Goal: Use online tool/utility: Utilize a website feature to perform a specific function

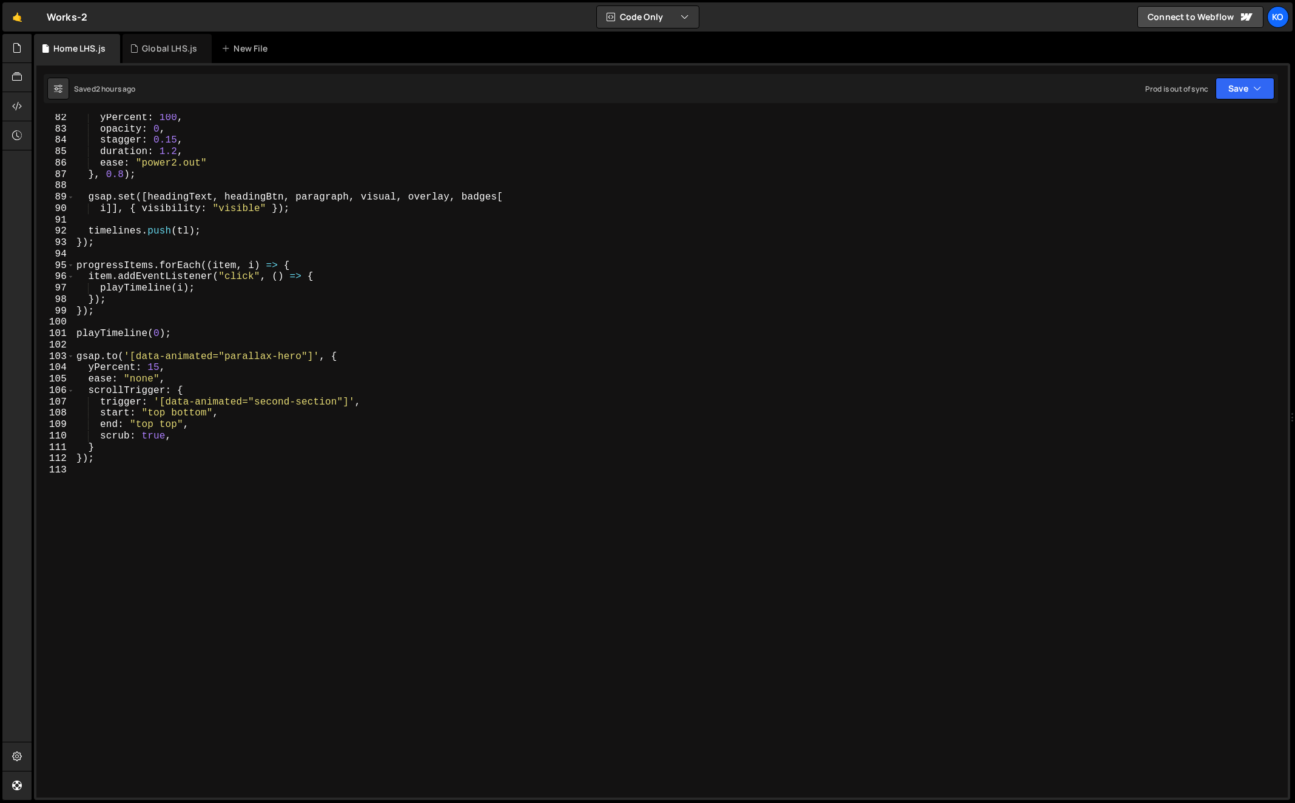
scroll to position [937, 0]
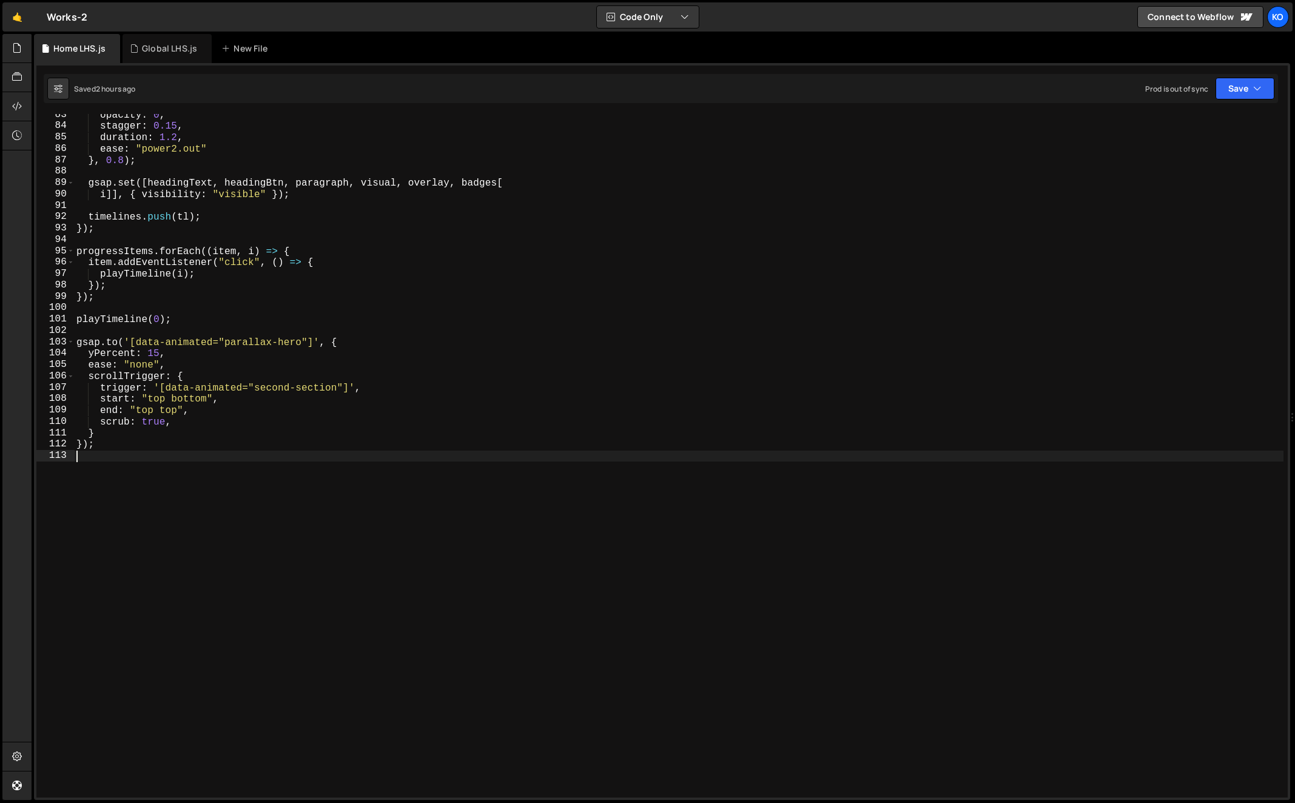
click at [275, 509] on div "opacity : 0 , stagger : 0.15 , duration : 1.2 , ease : "power2.out" } , 0.8 ) ;…" at bounding box center [679, 462] width 1210 height 706
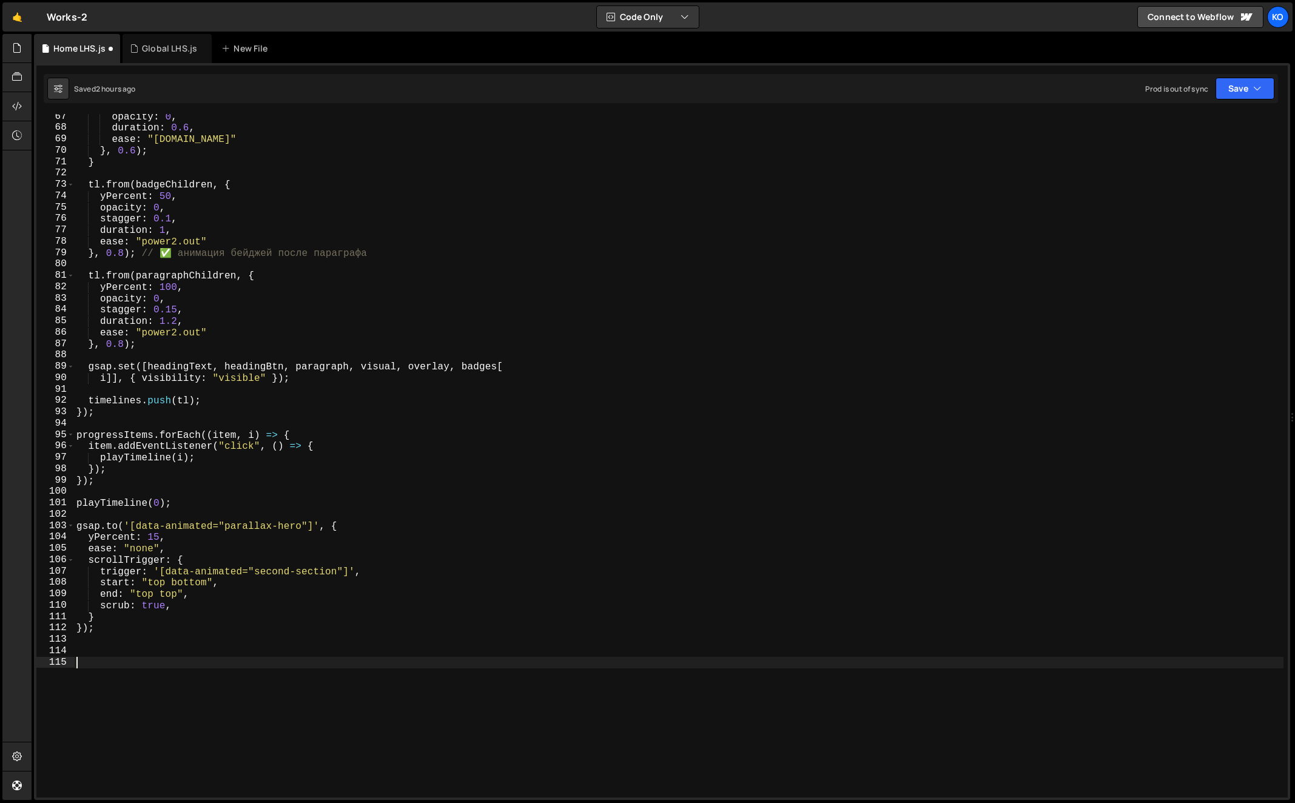
scroll to position [778, 0]
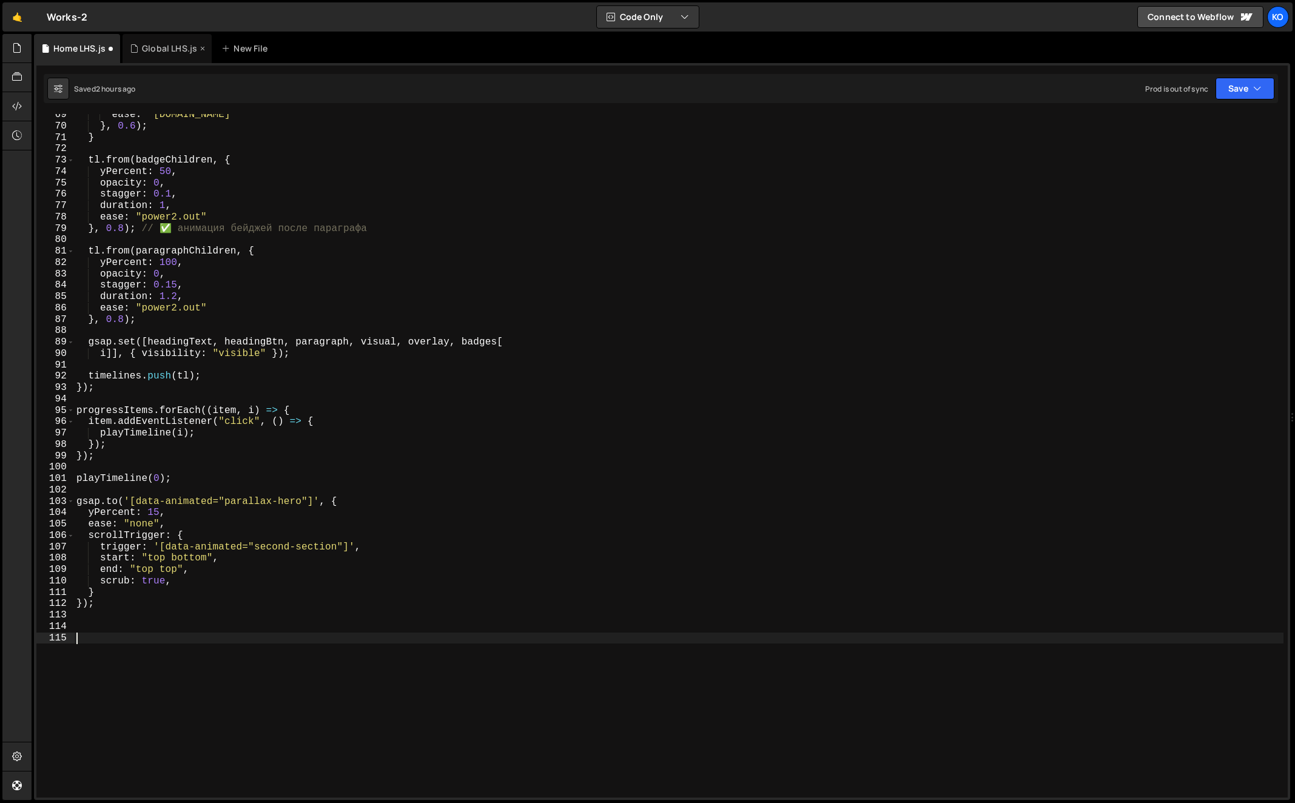
click at [153, 46] on div "Global LHS.js" at bounding box center [169, 48] width 55 height 12
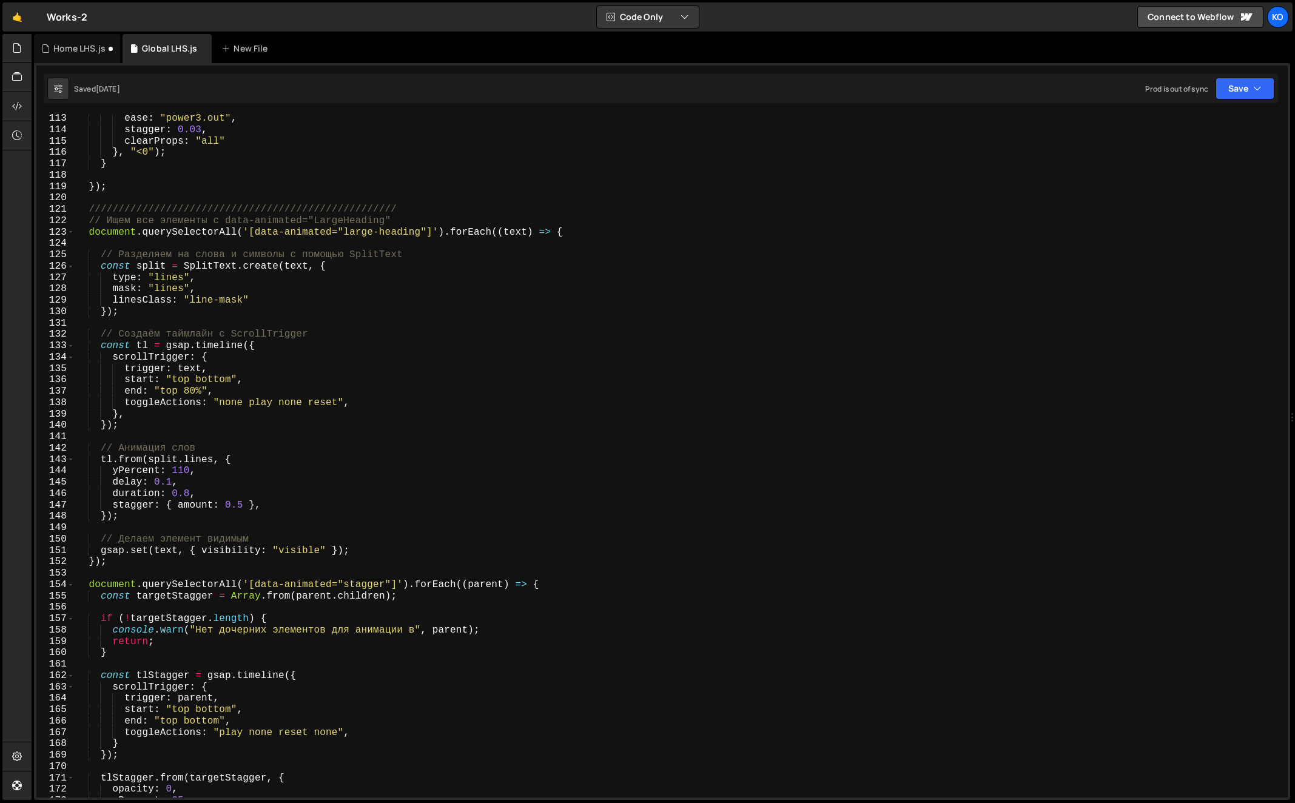
scroll to position [1275, 0]
type textarea "gsap.set(text, { visibility: "visible" });"
drag, startPoint x: 101, startPoint y: 552, endPoint x: 361, endPoint y: 550, distance: 260.1
click at [361, 550] on div "ease : "power3.out" , stagger : 0.03 , clearProps : "all" } , "<0" ) ; } }) ; /…" at bounding box center [679, 466] width 1209 height 706
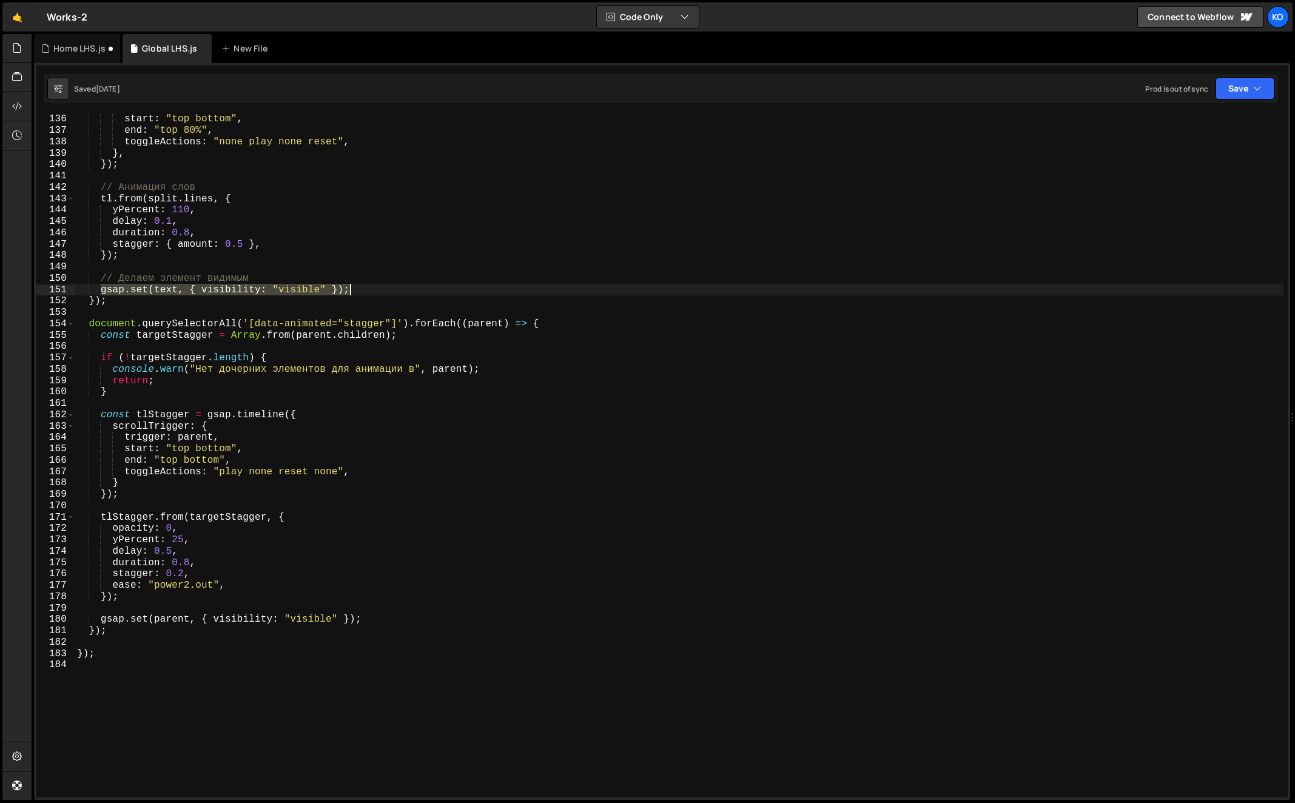
scroll to position [1744, 0]
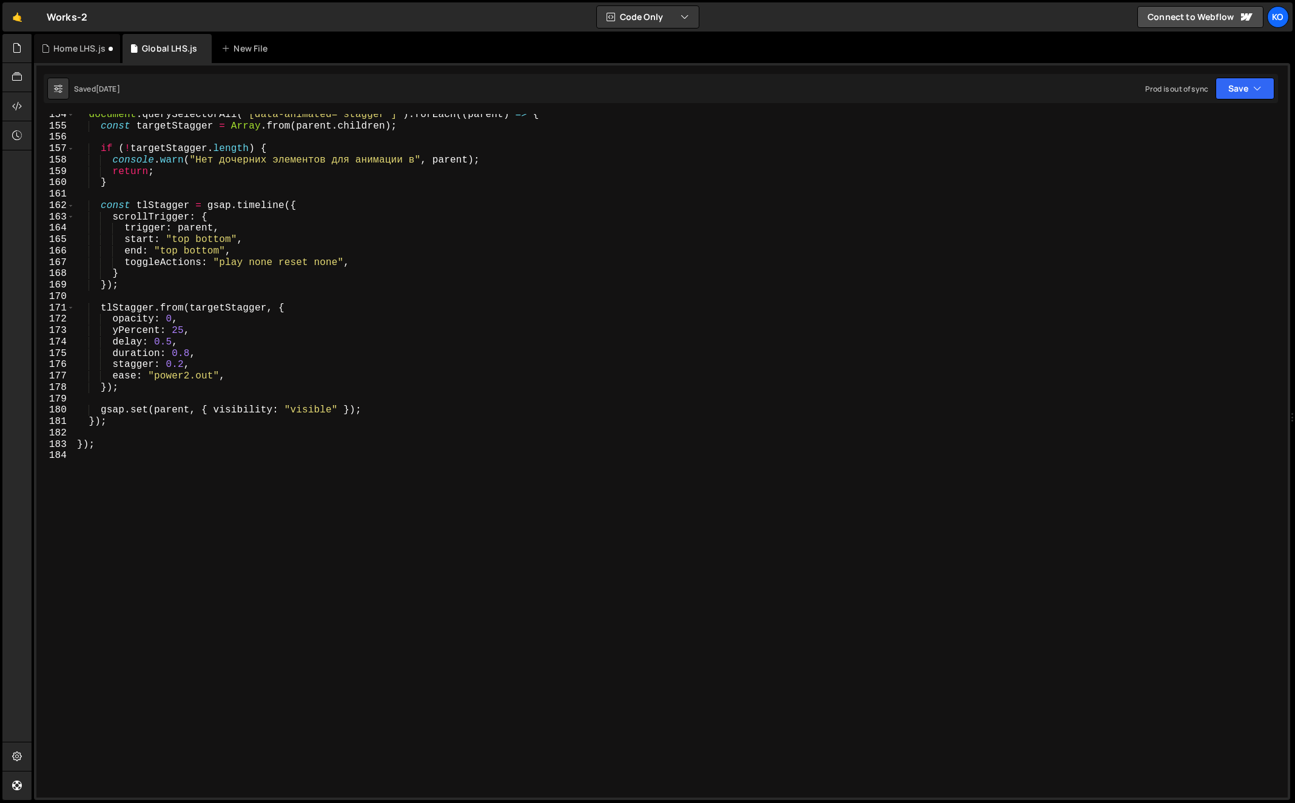
click at [438, 598] on div "document . querySelectorAll ( '[data-animated="stagger"]' ) . forEach (( parent…" at bounding box center [679, 462] width 1209 height 706
click at [69, 47] on div "Home LHS.js" at bounding box center [79, 48] width 52 height 12
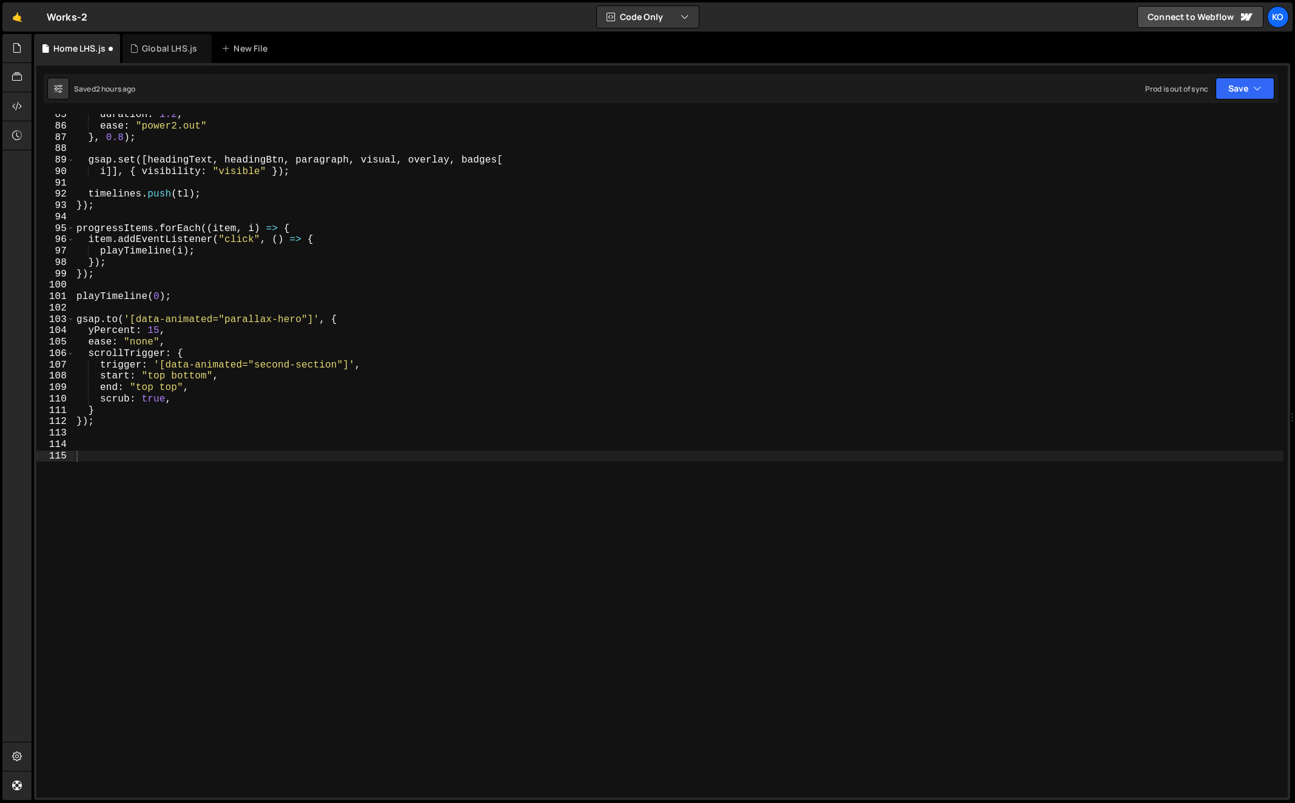
scroll to position [960, 0]
click at [231, 614] on div "duration : 1.2 , ease : "power2.out" } , 0.8 ) ; gsap . set ([ headingText , he…" at bounding box center [679, 462] width 1210 height 706
paste textarea "});"
type textarea "});"
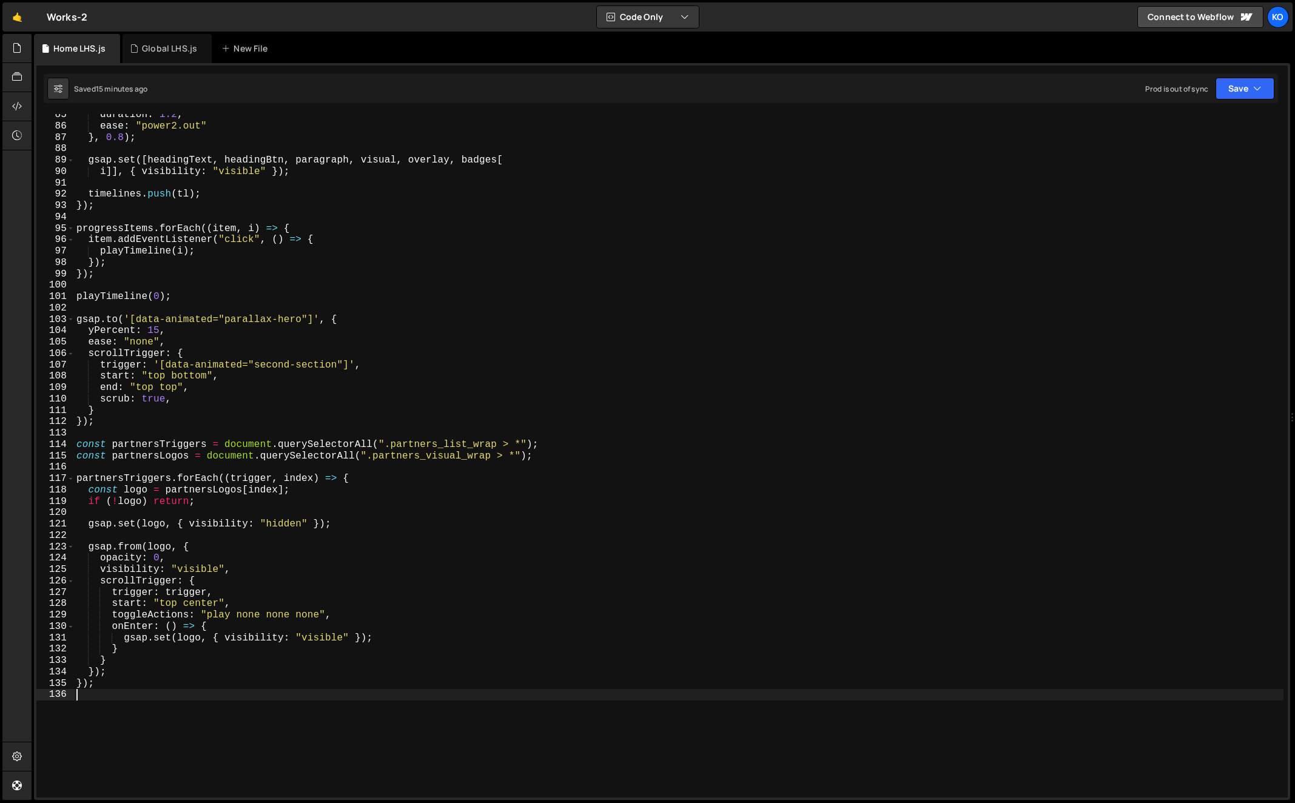
click at [78, 444] on div "duration : 1.2 , ease : "power2.out" } , 0.8 ) ; gsap . set ([ headingText , he…" at bounding box center [679, 462] width 1210 height 706
type textarea "const partnersTriggers = document.querySelectorAll(".partners_list_wrap > *"); …"
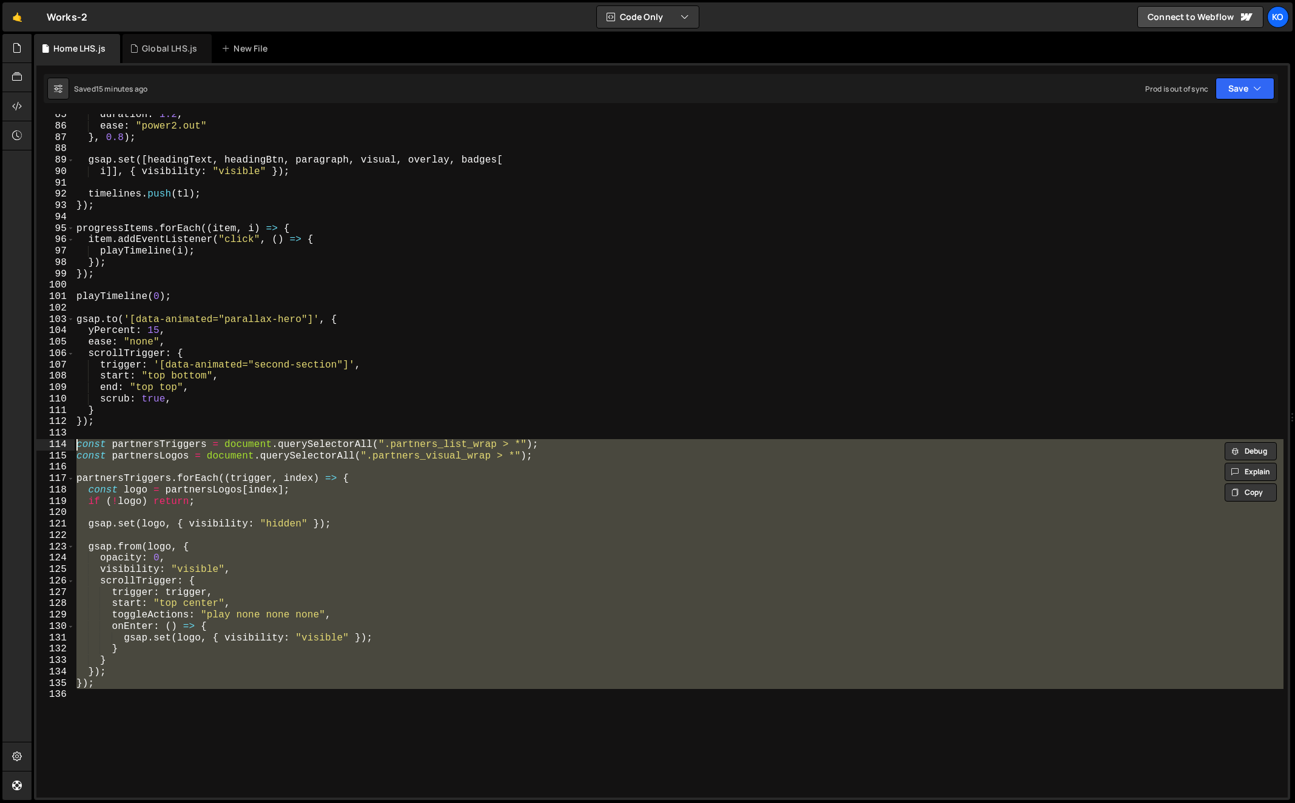
scroll to position [948, 0]
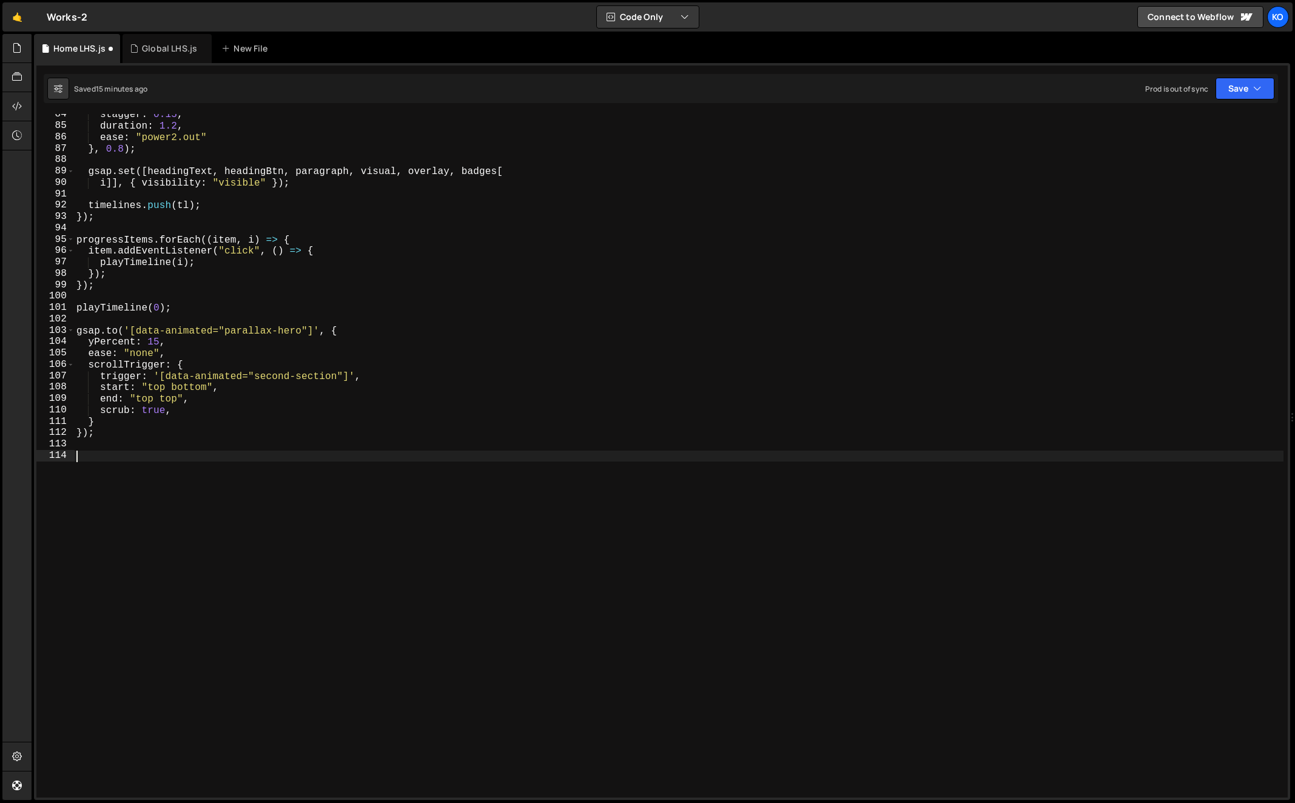
paste textarea "}"
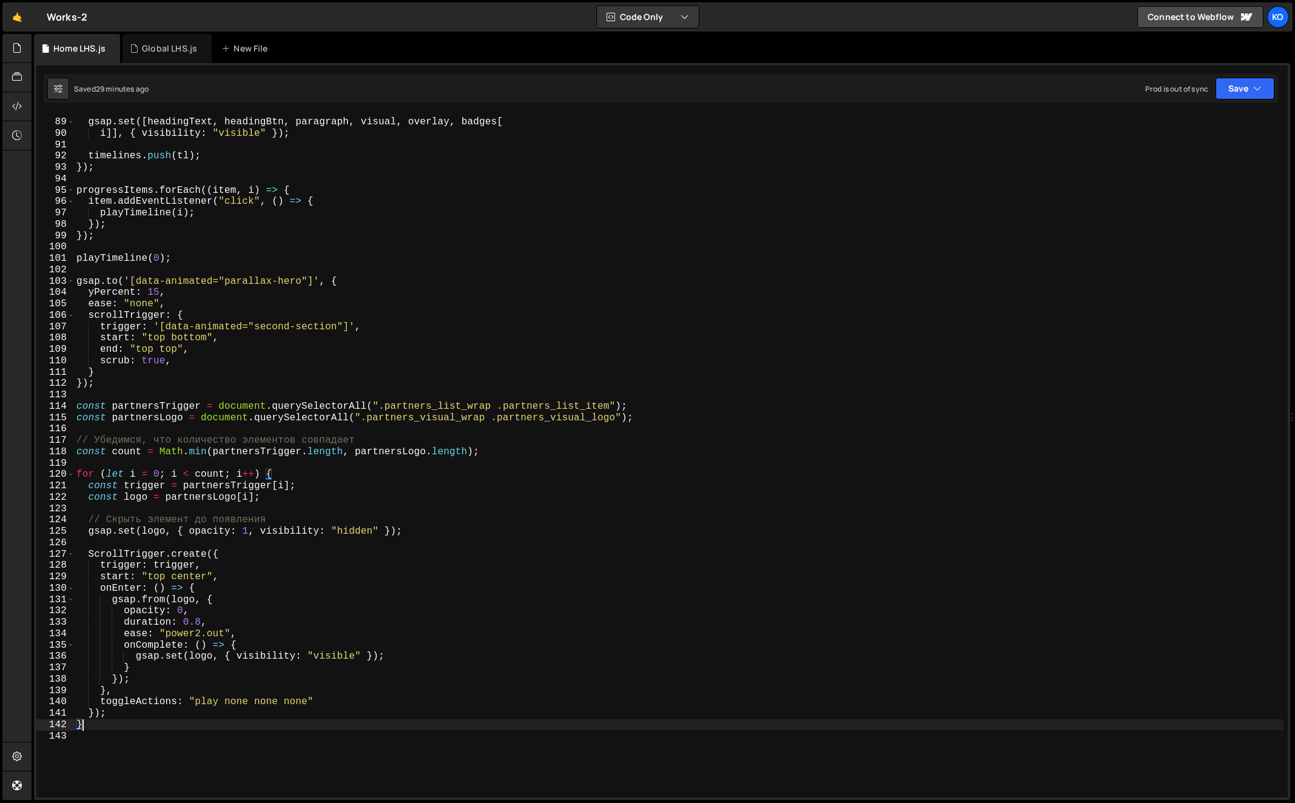
scroll to position [1001, 0]
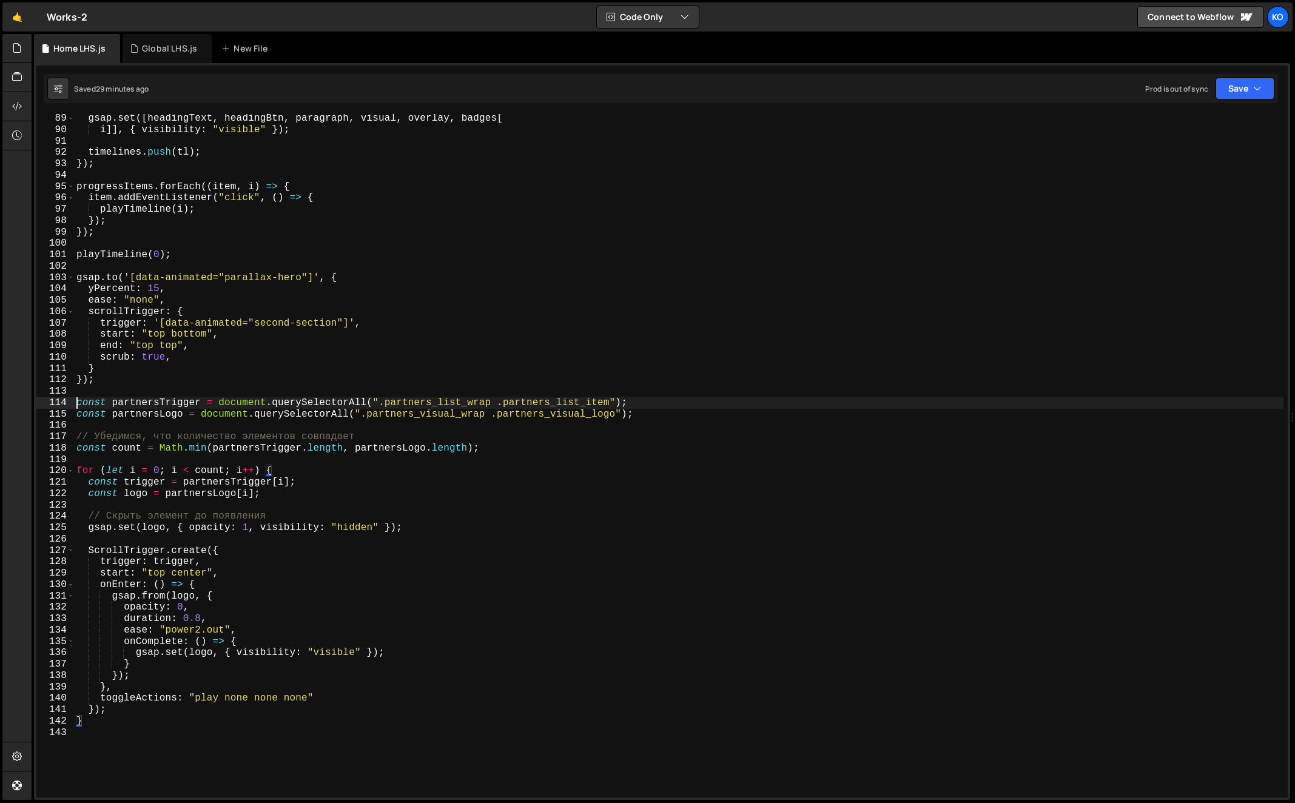
click at [76, 404] on div "gsap . set ([ headingText , headingBtn , paragraph , visual , overlay , badges …" at bounding box center [679, 466] width 1210 height 706
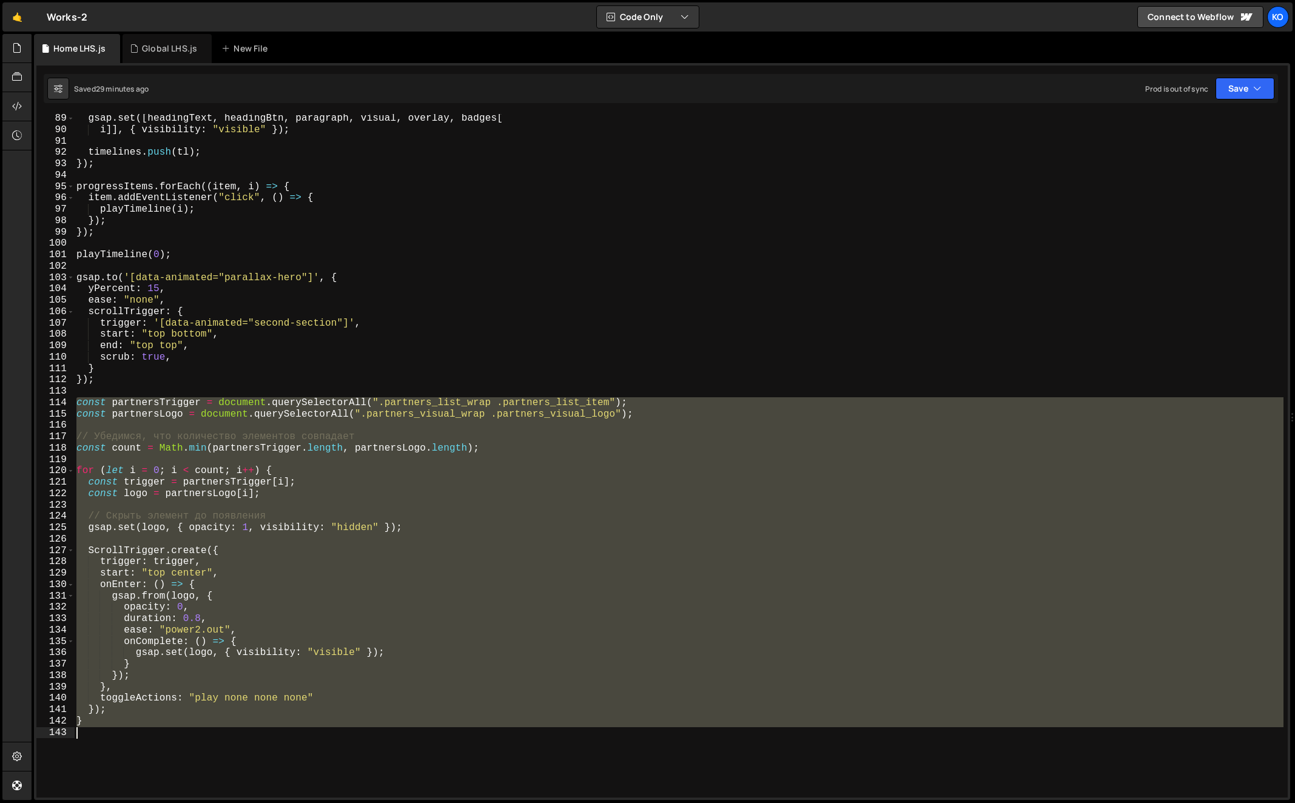
drag, startPoint x: 76, startPoint y: 404, endPoint x: 131, endPoint y: 740, distance: 339.7
click at [131, 740] on div "gsap . set ([ headingText , headingBtn , paragraph , visual , overlay , badges …" at bounding box center [679, 466] width 1210 height 706
paste textarea "gsap.set(logo, { opacity: 0, visibility: 'hidden' });"
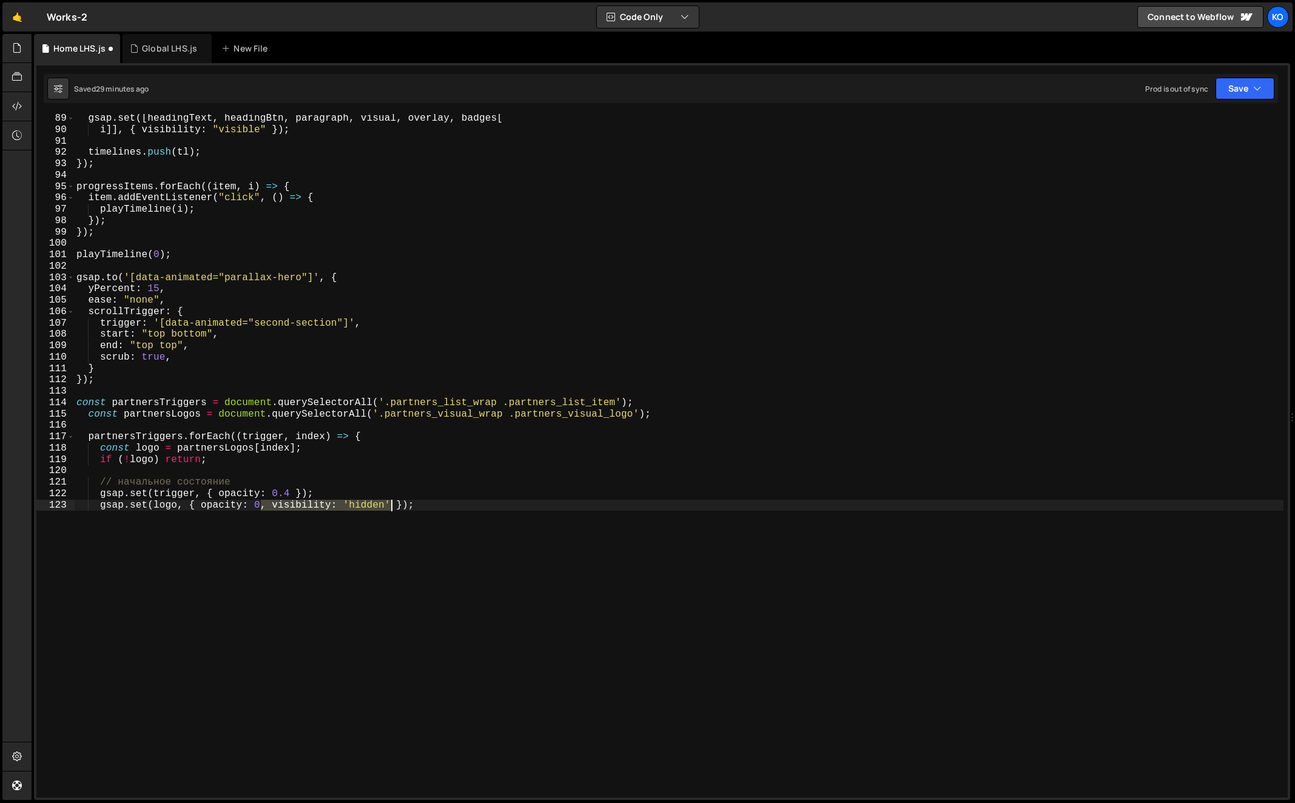
drag, startPoint x: 261, startPoint y: 508, endPoint x: 389, endPoint y: 506, distance: 127.9
click at [389, 506] on div "gsap . set ([ headingText , headingBtn , paragraph , visual , overlay , badges …" at bounding box center [679, 466] width 1210 height 706
click at [382, 528] on div "gsap . set ([ headingText , headingBtn , paragraph , visual , overlay , badges …" at bounding box center [679, 466] width 1210 height 706
type textarea "gsap.set(logo, { opacity: 0 });"
click at [391, 547] on div "gsap . set ([ headingText , headingBtn , paragraph , visual , overlay , badges …" at bounding box center [679, 466] width 1210 height 706
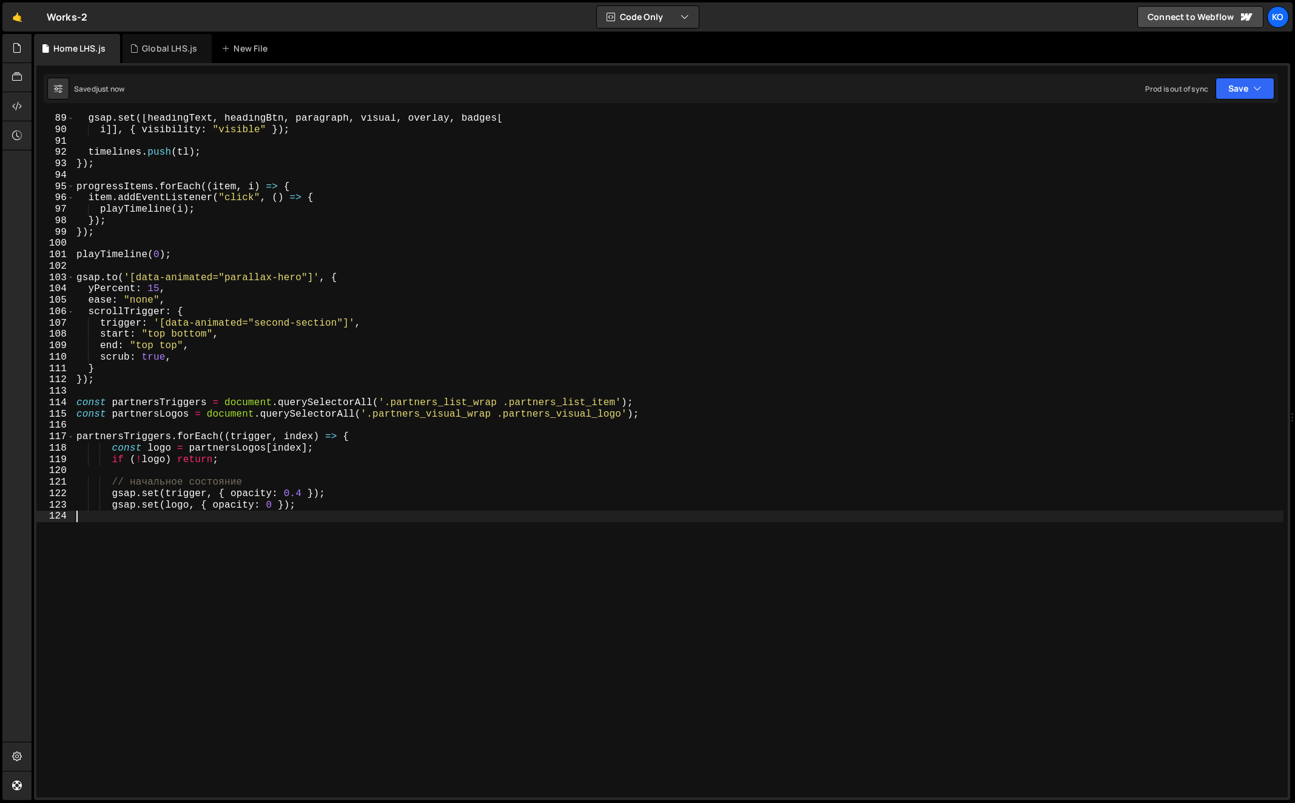
type textarea "gsap.set(logo, { opacity: 0 });"
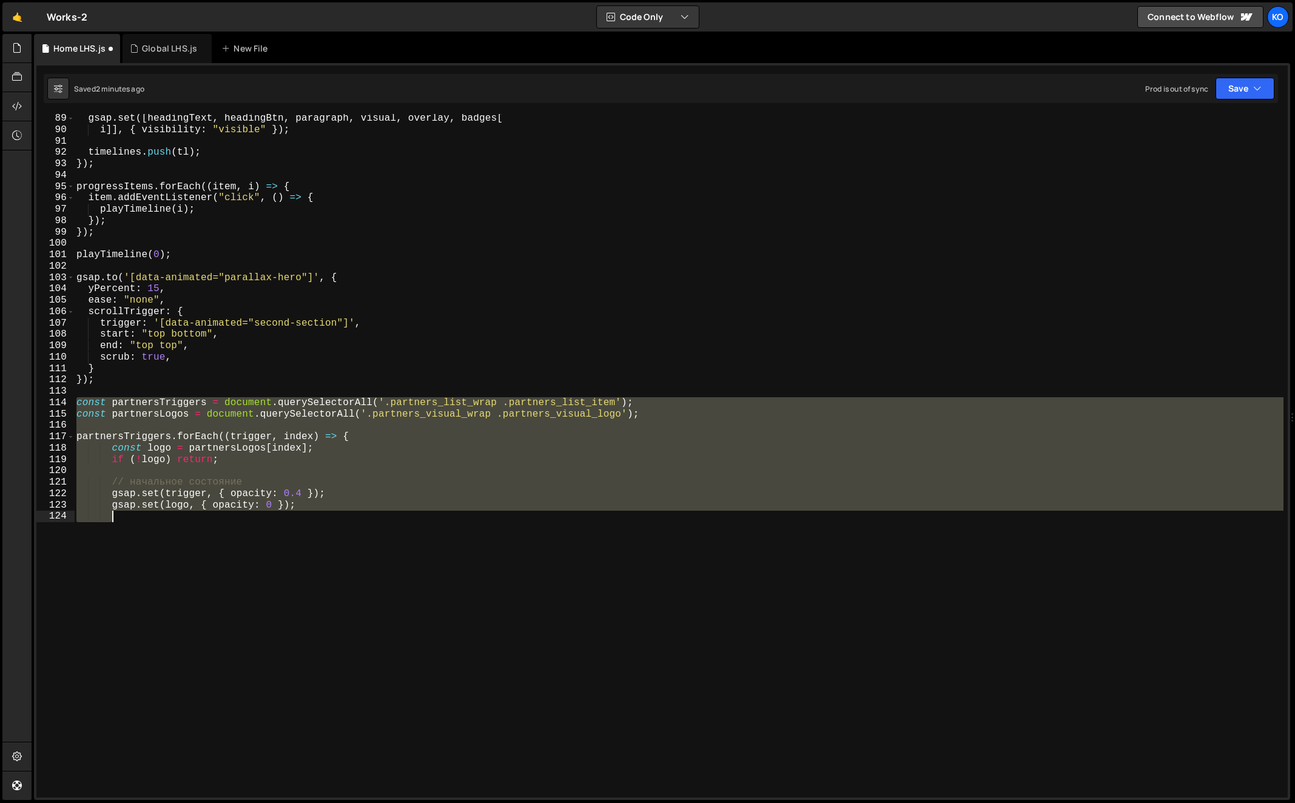
drag, startPoint x: 77, startPoint y: 401, endPoint x: 134, endPoint y: 548, distance: 157.4
click at [134, 548] on div "gsap . set ([ headingText , headingBtn , paragraph , visual , overlay , badges …" at bounding box center [679, 466] width 1210 height 706
paste textarea "});"
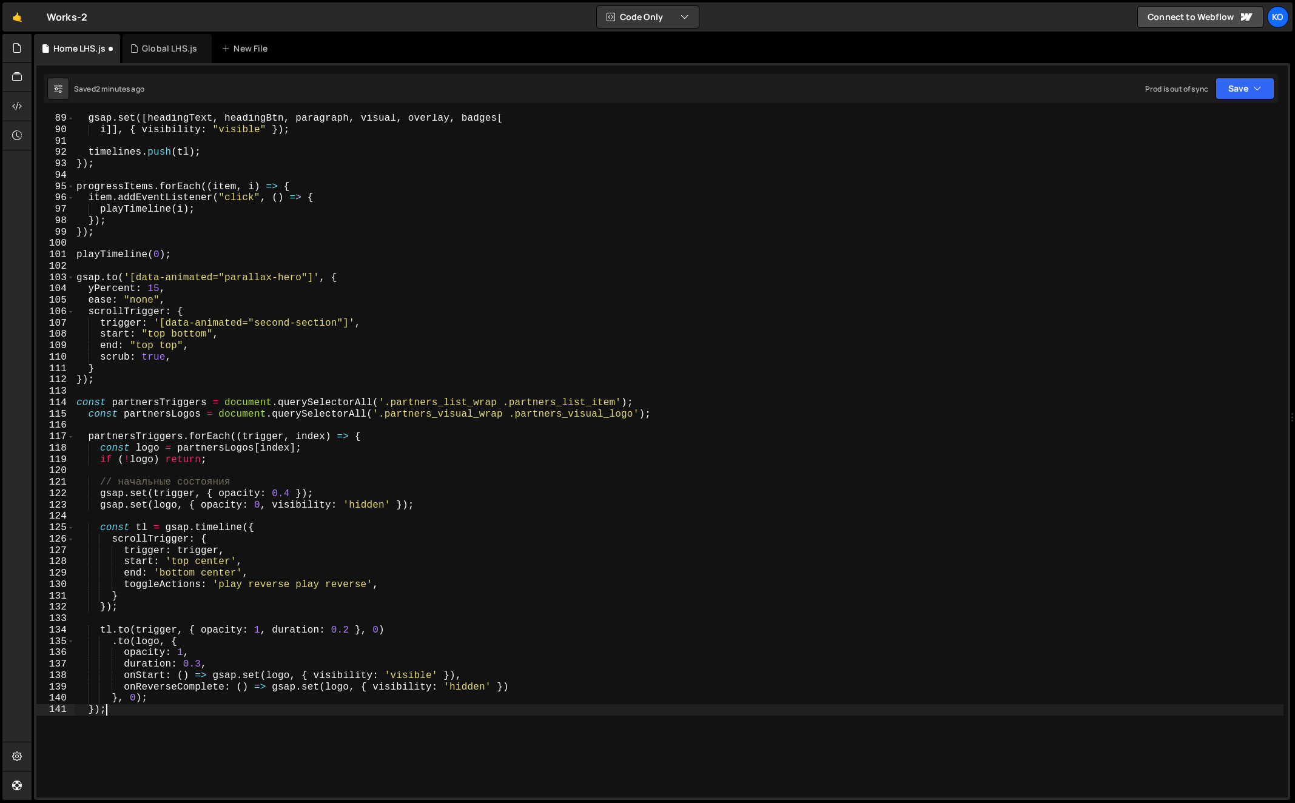
scroll to position [0, 0]
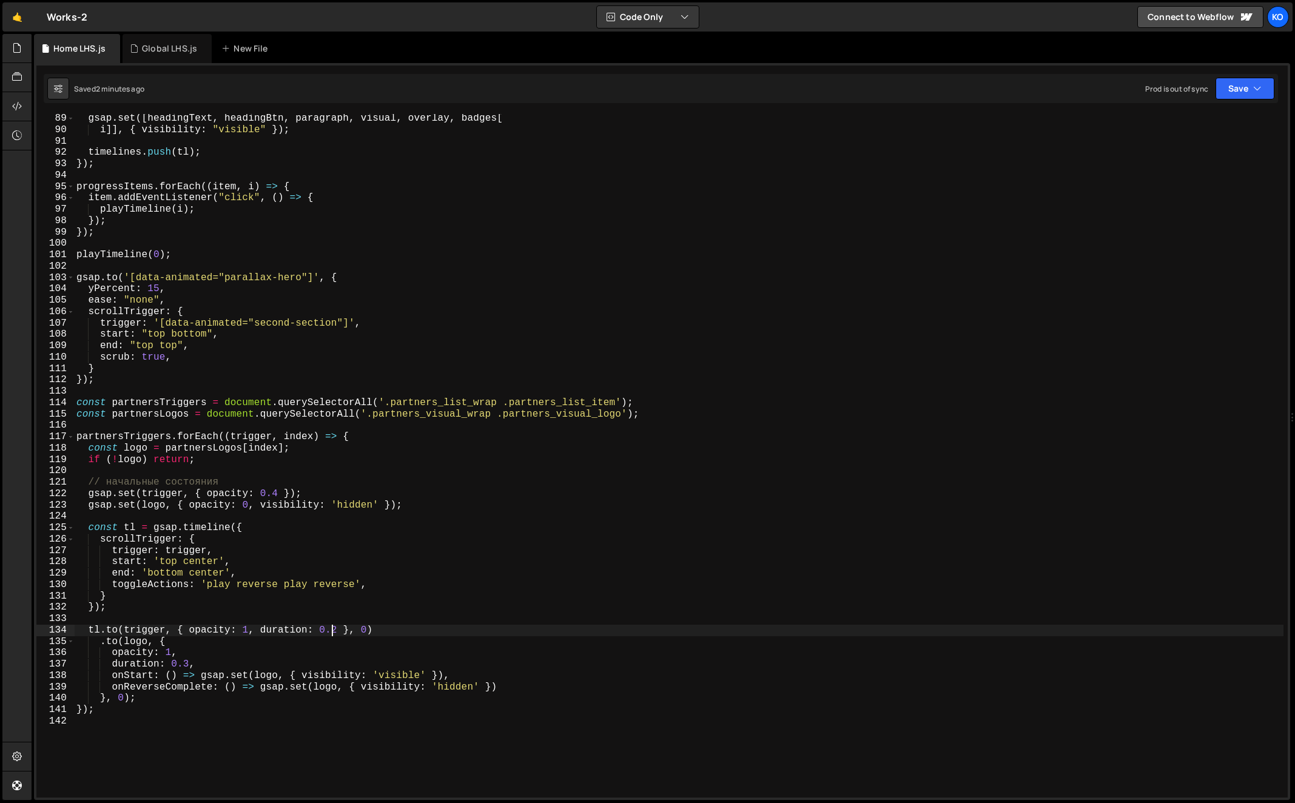
click at [334, 631] on div "gsap . set ([ headingText , headingBtn , paragraph , visual , overlay , badges …" at bounding box center [679, 466] width 1210 height 706
click at [189, 666] on div "gsap . set ([ headingText , headingBtn , paragraph , visual , overlay , badges …" at bounding box center [679, 466] width 1210 height 706
click at [73, 404] on div "114" at bounding box center [55, 403] width 38 height 12
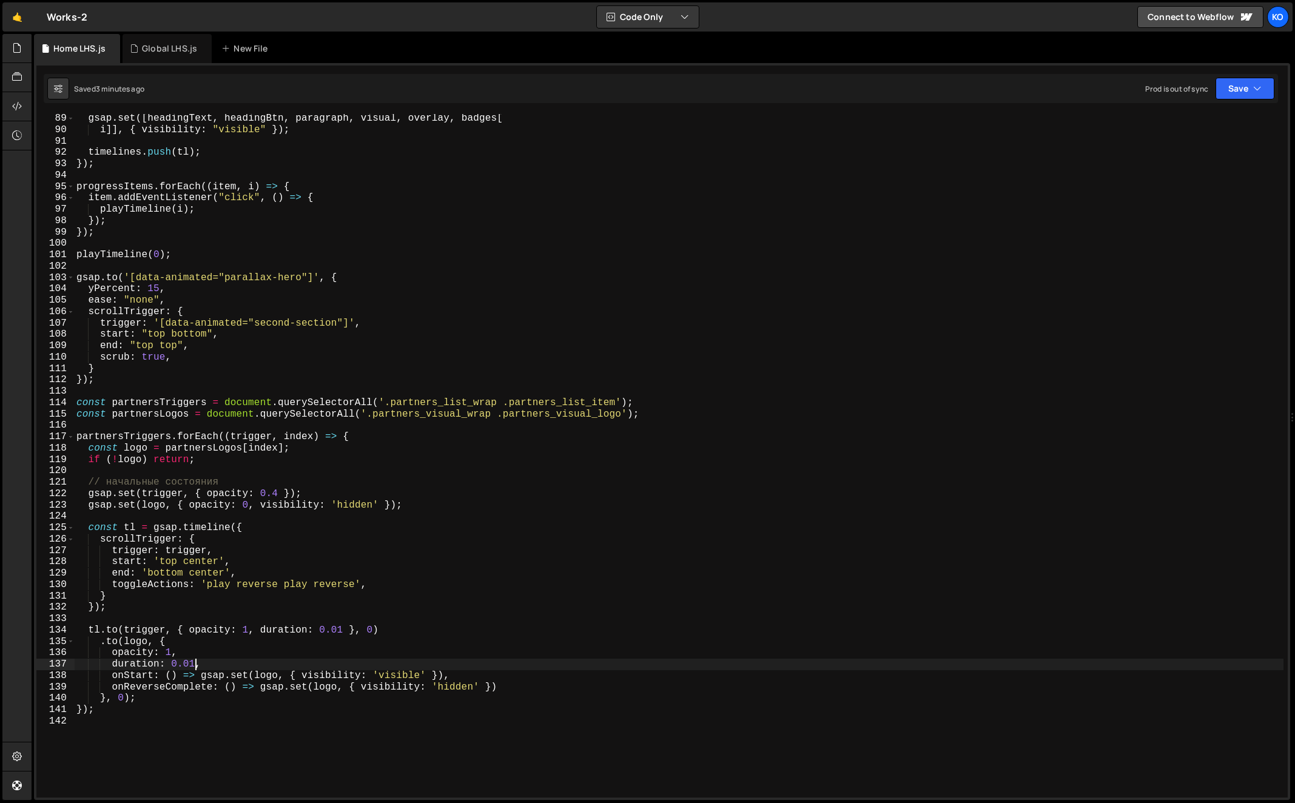
click at [78, 403] on div "gsap . set ([ headingText , headingBtn , paragraph , visual , overlay , badges …" at bounding box center [679, 466] width 1210 height 706
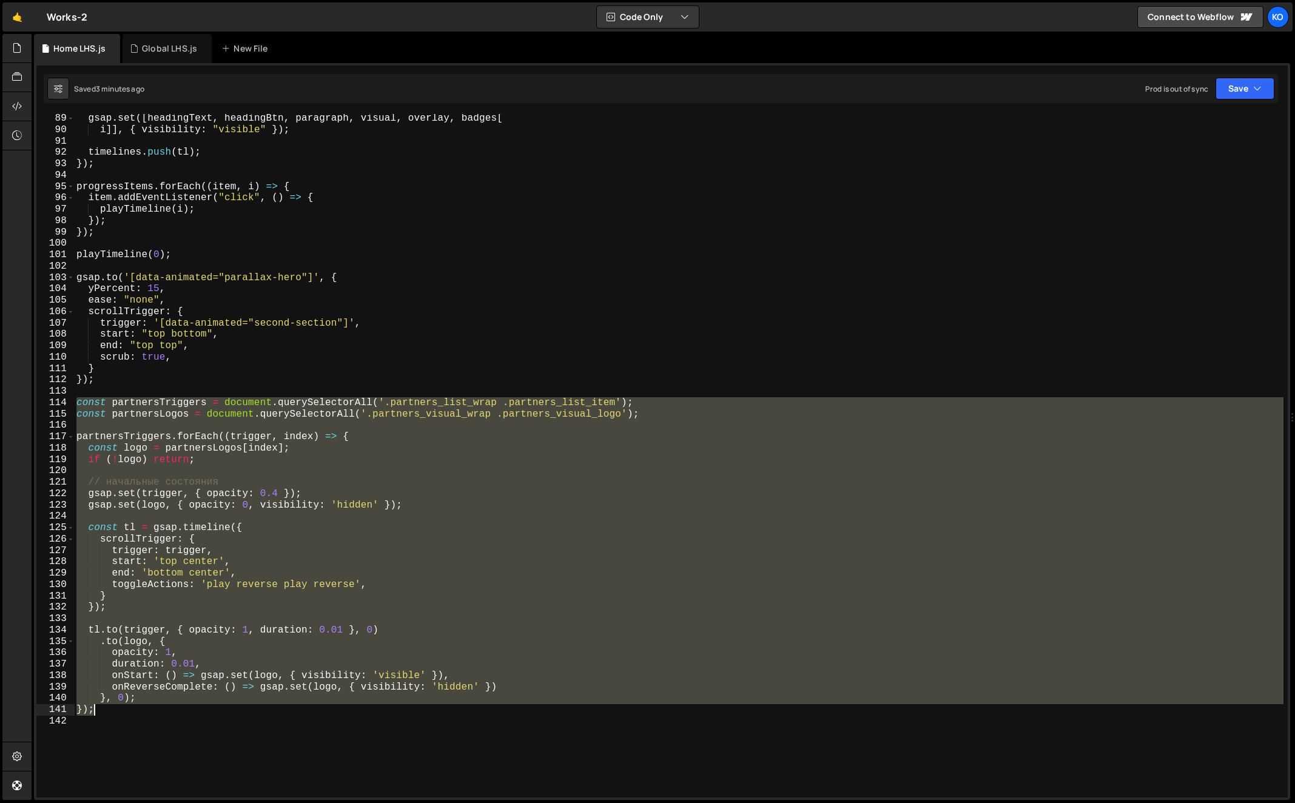
type textarea "}, 0); });"
drag, startPoint x: 78, startPoint y: 403, endPoint x: 114, endPoint y: 712, distance: 311.4
click at [114, 712] on div "gsap . set ([ headingText , headingBtn , paragraph , visual , overlay , badges …" at bounding box center [679, 466] width 1210 height 706
paste textarea
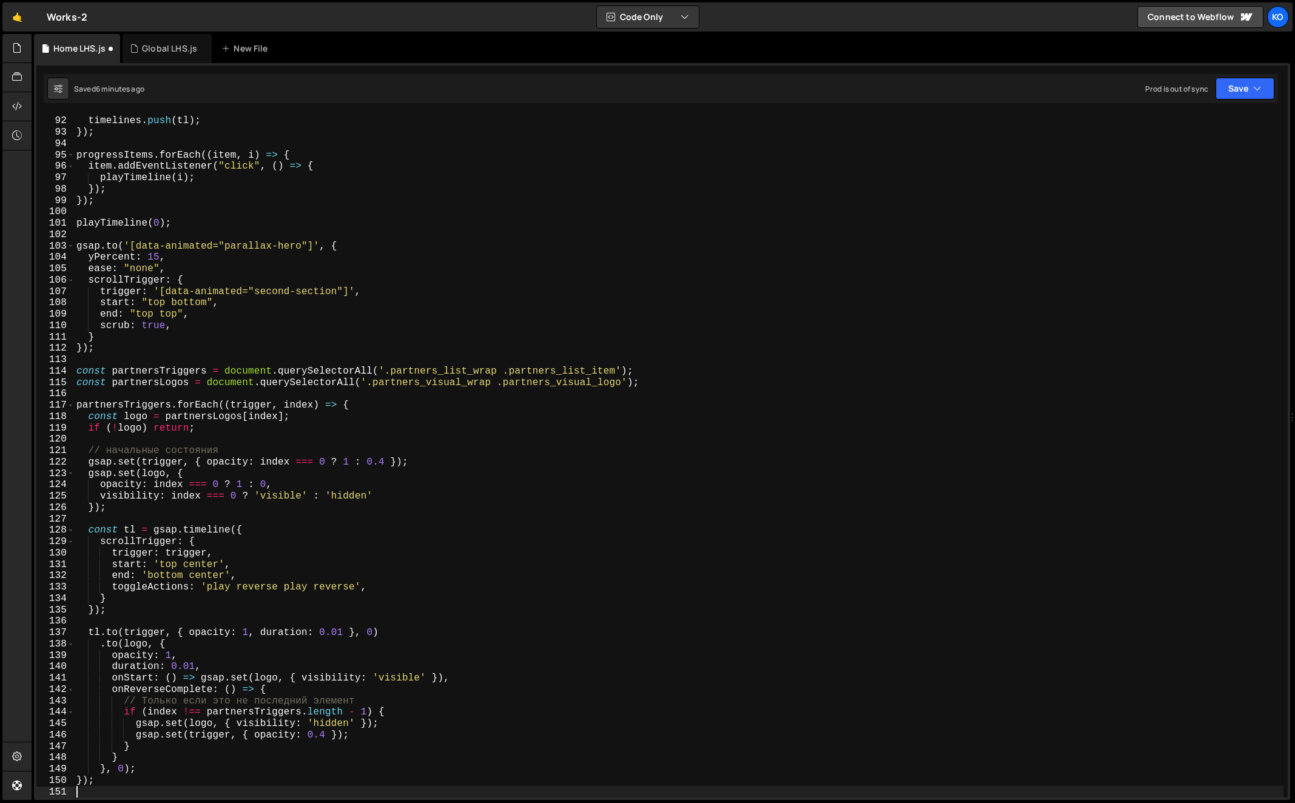
scroll to position [1033, 0]
click at [81, 367] on div "timelines . push ( tl ) ; }) ; progressItems . forEach (( item , i ) => { item …" at bounding box center [679, 457] width 1210 height 706
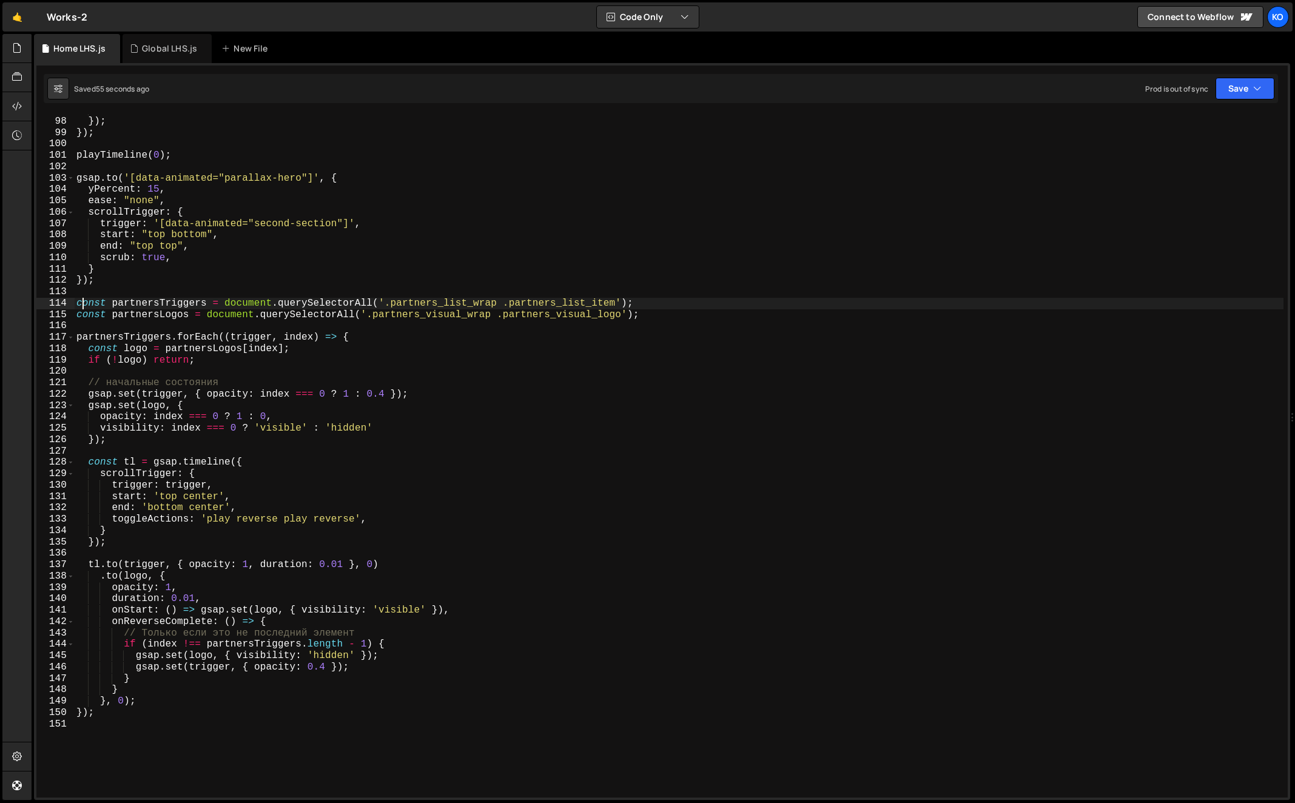
scroll to position [1118, 0]
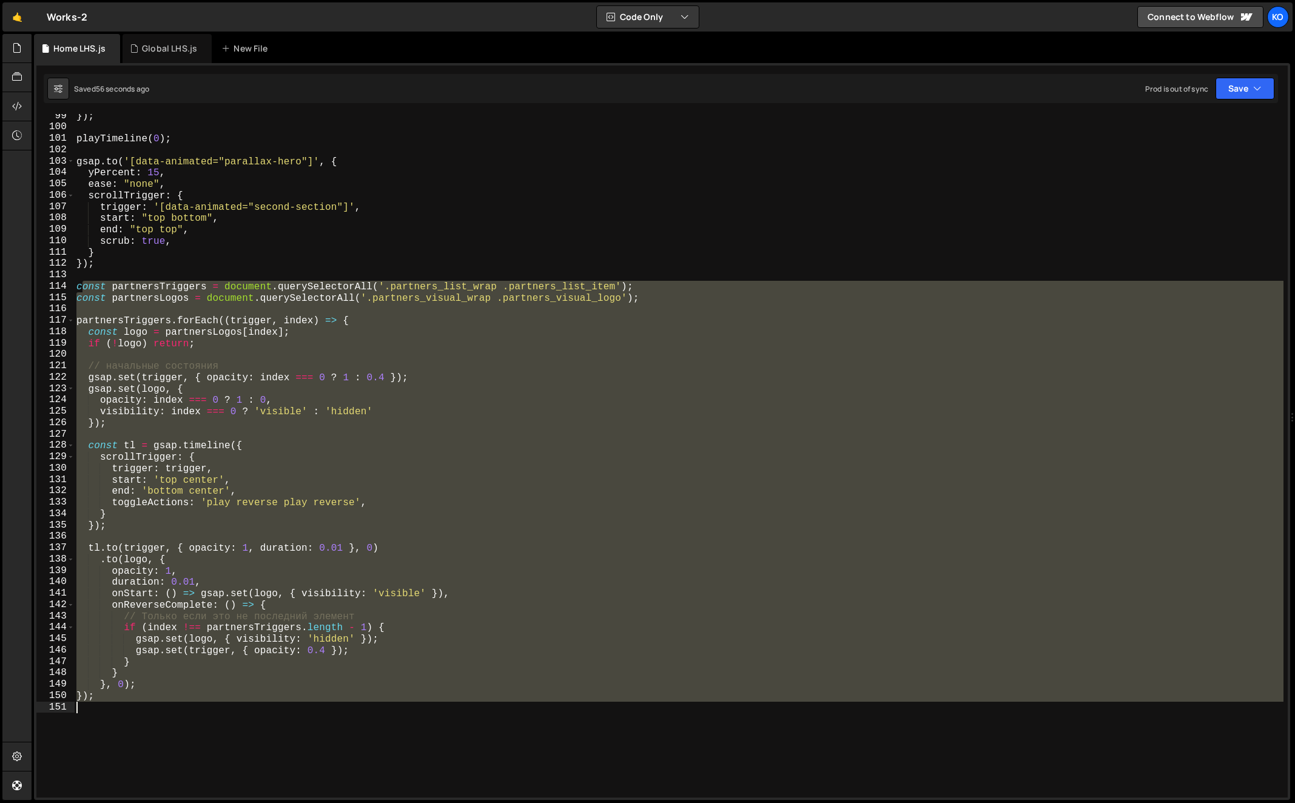
click at [141, 714] on div "}) ; playTimeline ( 0 ) ; gsap . to ( '[data-animated="parallax-hero"]' , { yPe…" at bounding box center [679, 463] width 1210 height 706
type textarea "c"
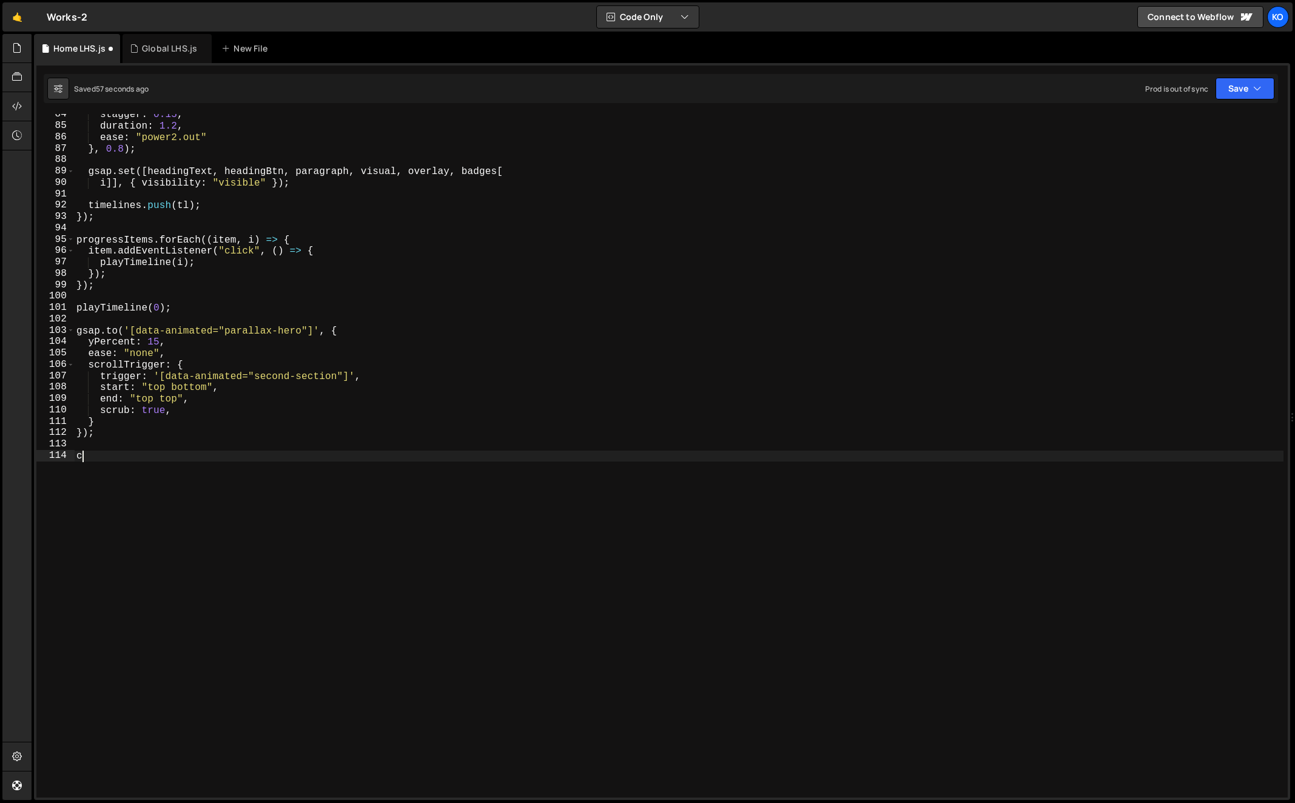
paste textarea
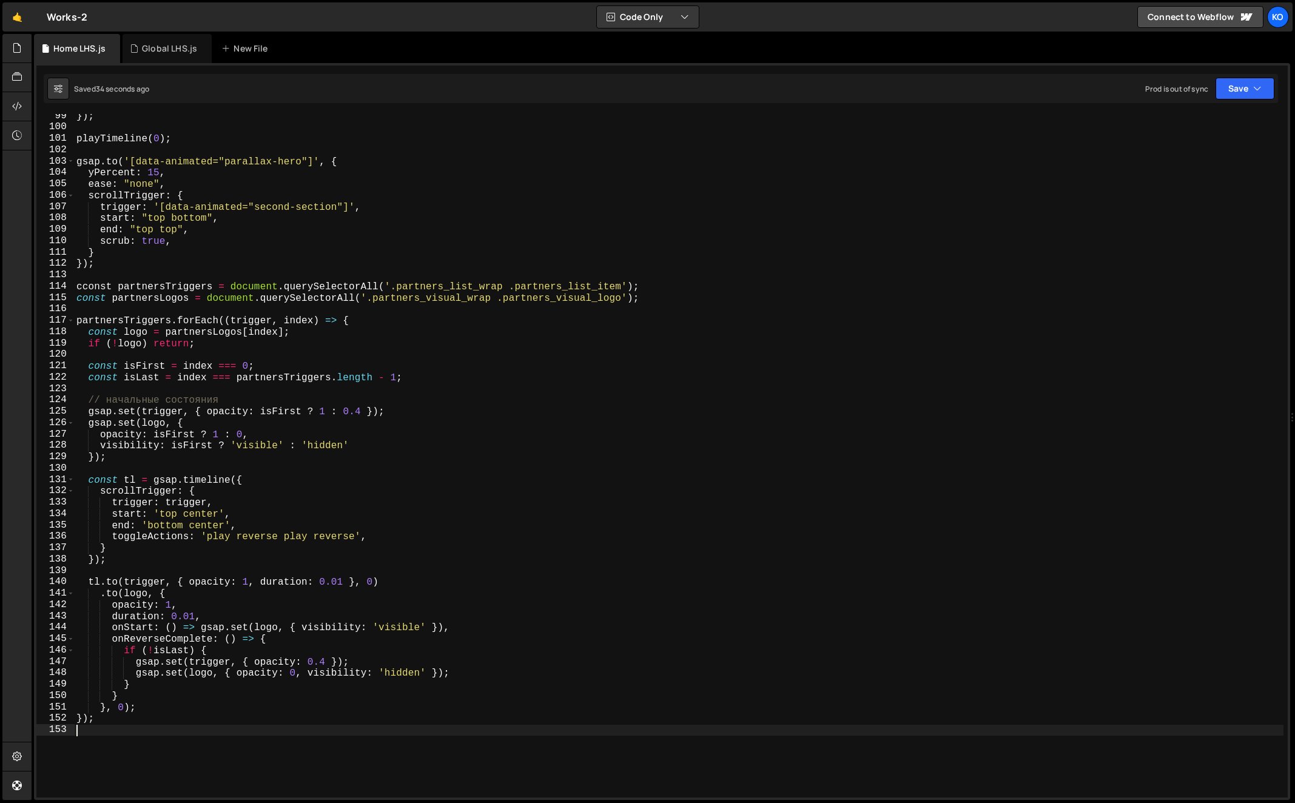
click at [79, 289] on div "}) ; playTimeline ( 0 ) ; gsap . to ( '[data-animated="parallax-hero"]' , { yPe…" at bounding box center [679, 463] width 1210 height 706
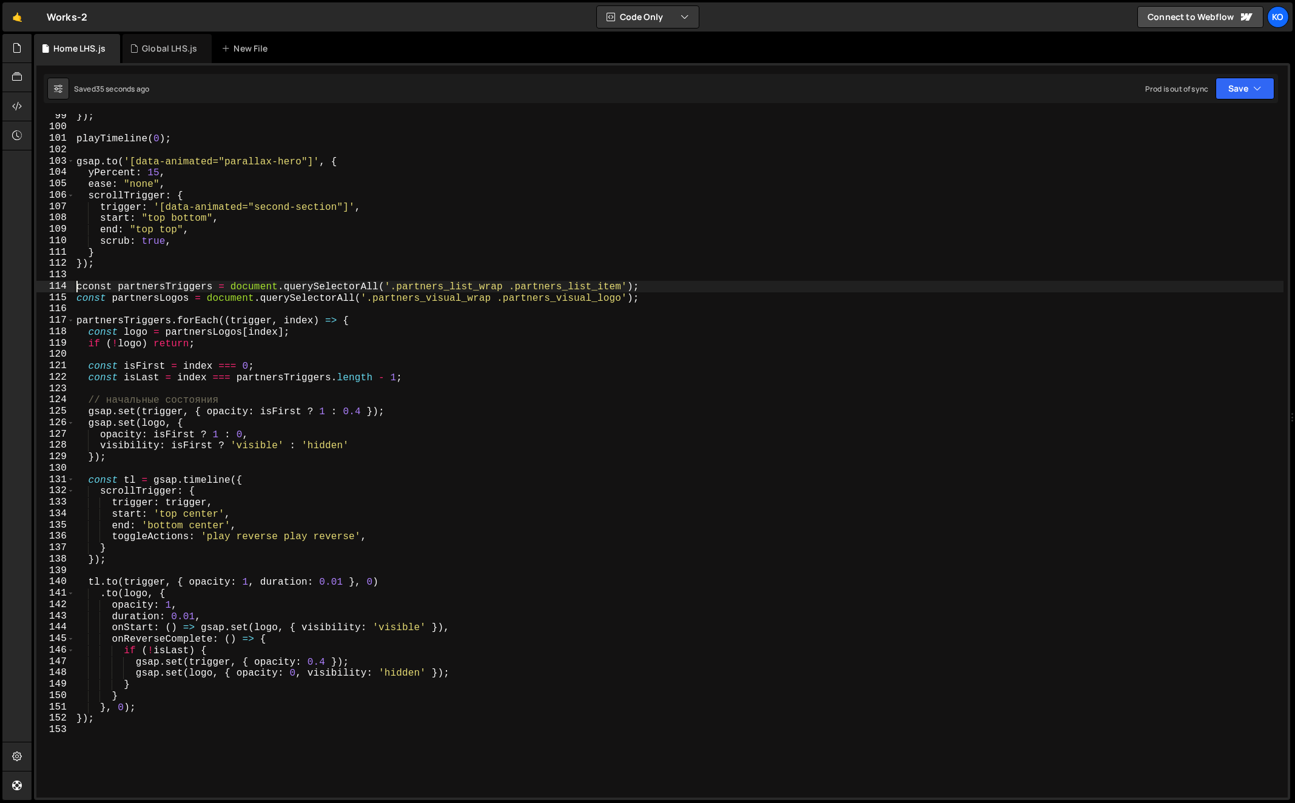
click at [184, 737] on div "}) ; playTimeline ( 0 ) ; gsap . to ( '[data-animated="parallax-hero"]' , { yPe…" at bounding box center [679, 463] width 1210 height 706
type textarea "});"
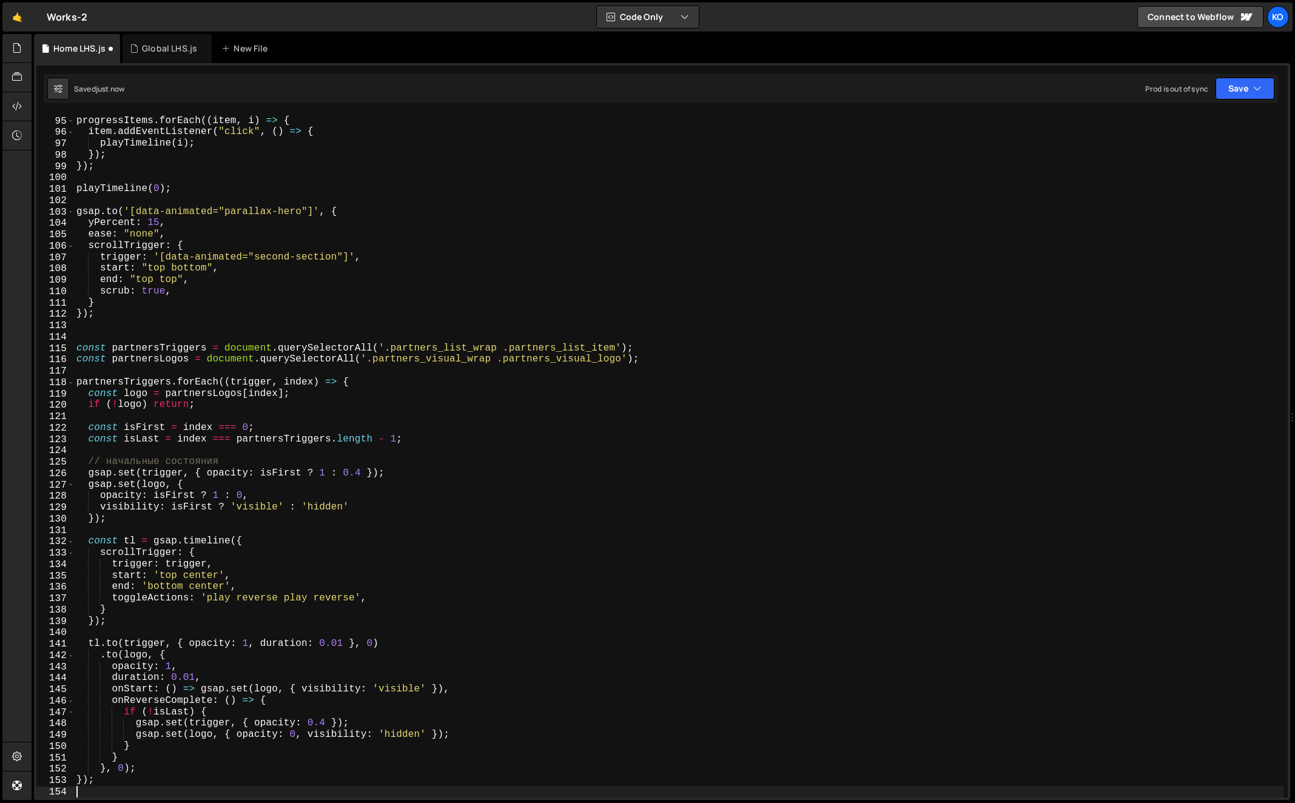
scroll to position [1067, 0]
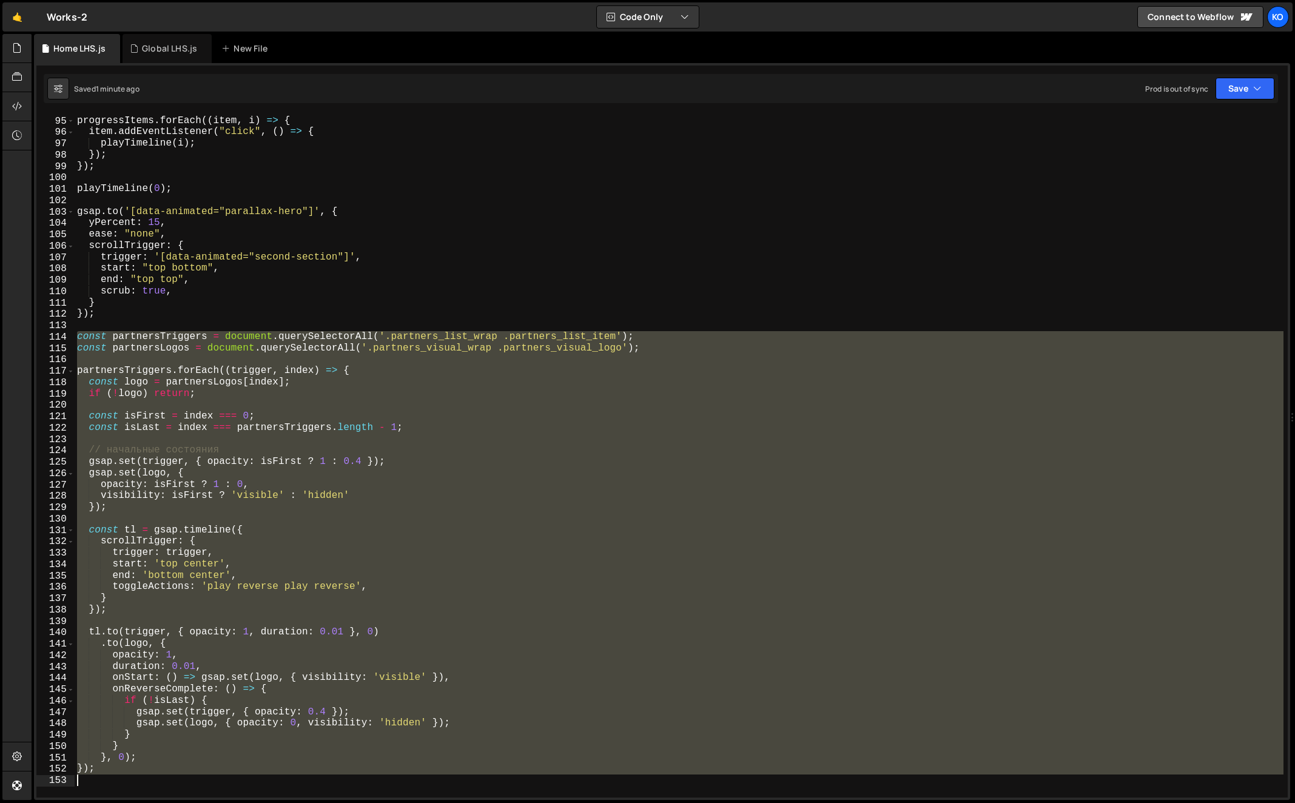
drag, startPoint x: 79, startPoint y: 337, endPoint x: 153, endPoint y: 786, distance: 455.4
click at [153, 786] on div "progressItems . forEach (( item , i ) => { item . addEventListener ( "click" , …" at bounding box center [679, 457] width 1209 height 706
type textarea "});"
paste textarea
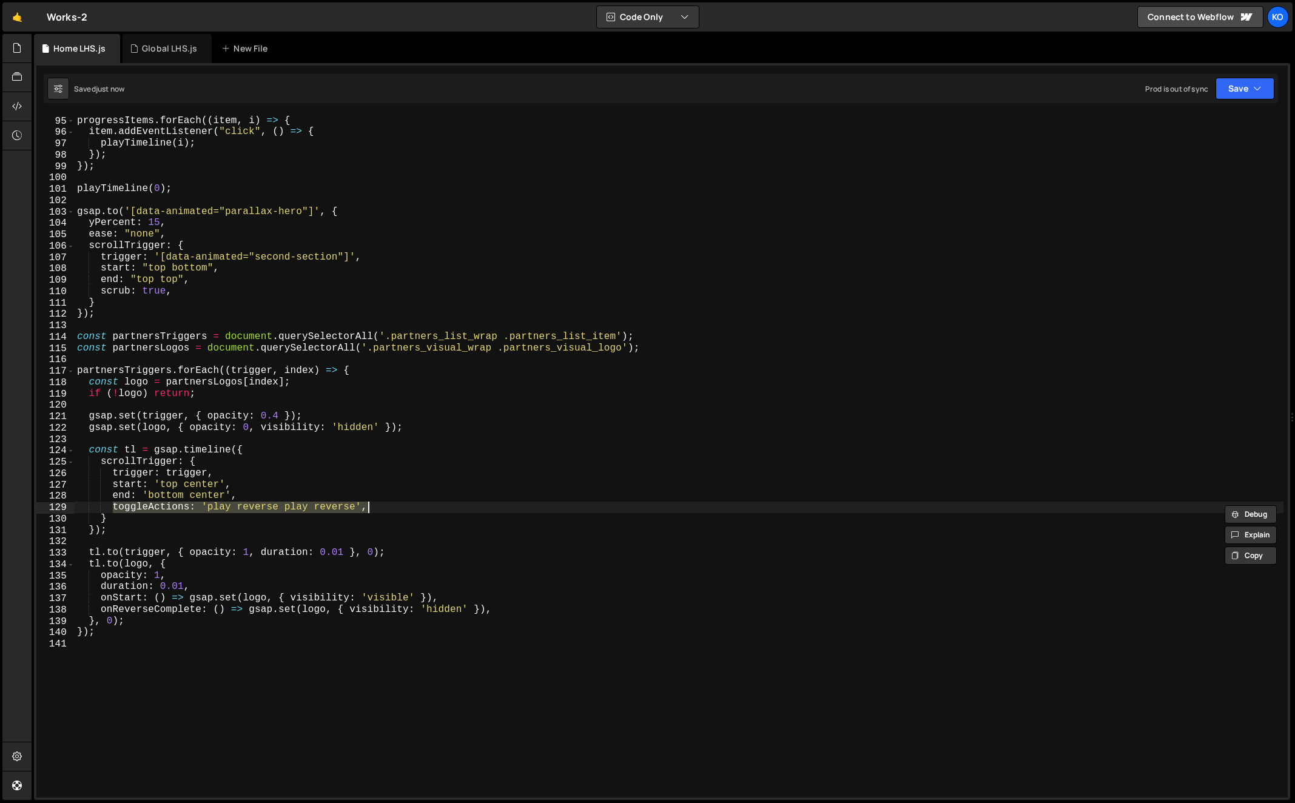
drag, startPoint x: 113, startPoint y: 506, endPoint x: 387, endPoint y: 503, distance: 274.7
click at [387, 503] on div "progressItems . forEach (( item , i ) => { item . addEventListener ( "click" , …" at bounding box center [679, 457] width 1209 height 706
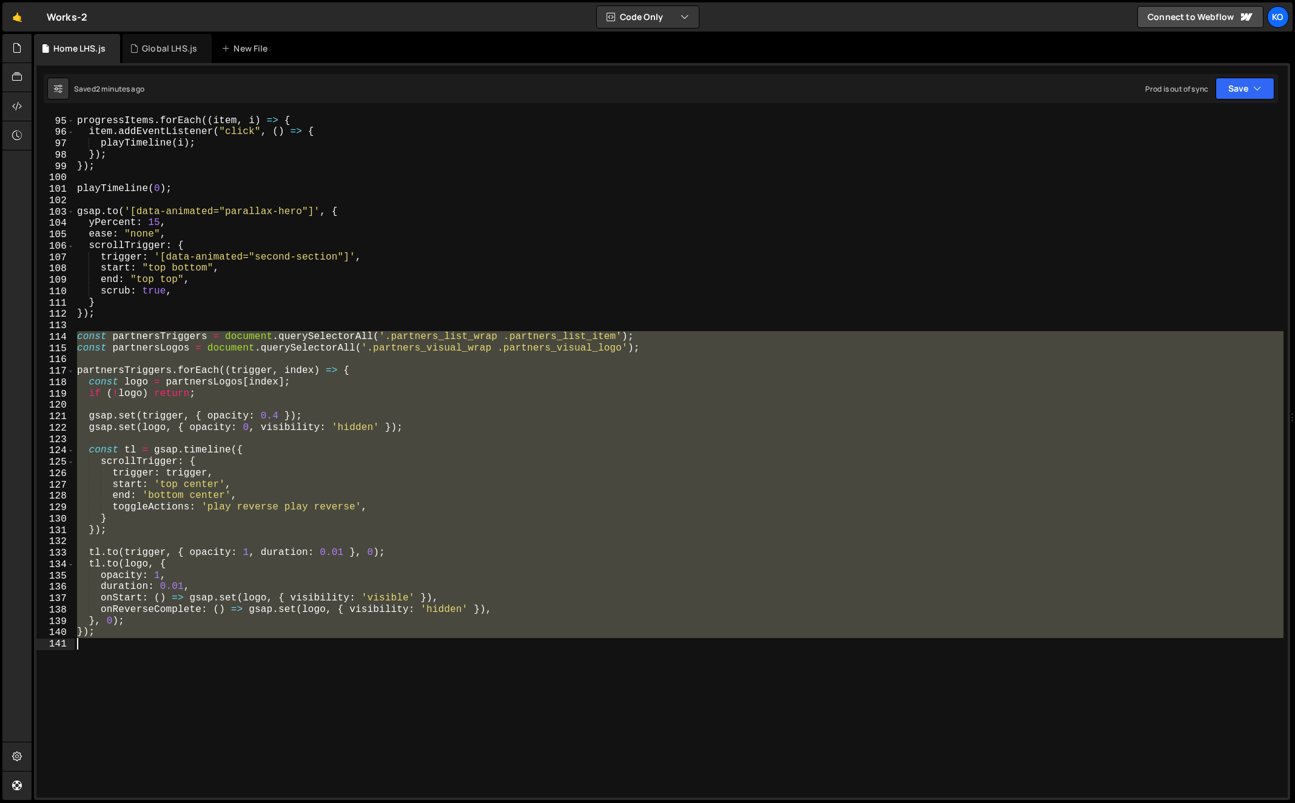
drag, startPoint x: 78, startPoint y: 337, endPoint x: 125, endPoint y: 671, distance: 337.4
click at [125, 671] on div "progressItems . forEach (( item , i ) => { item . addEventListener ( "click" , …" at bounding box center [679, 457] width 1209 height 706
type textarea "});"
paste textarea
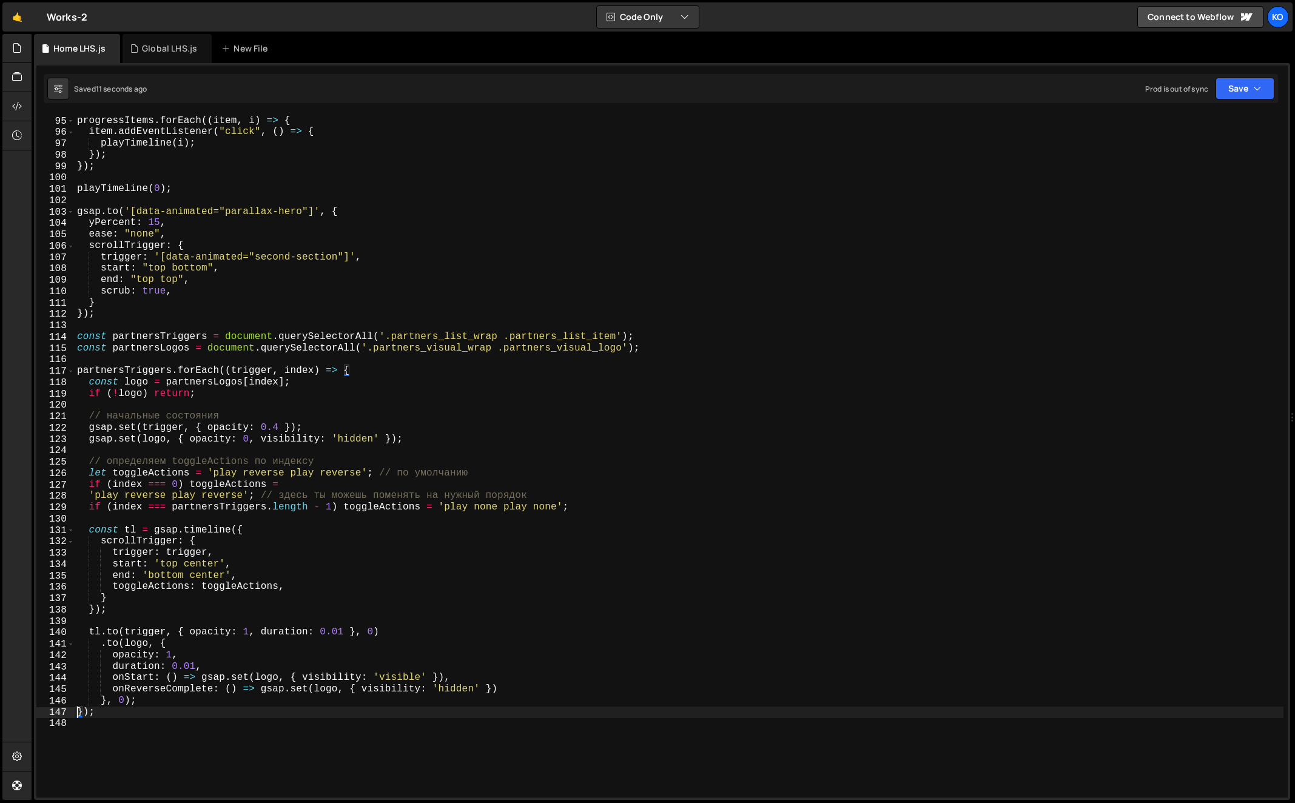
type textarea "});"
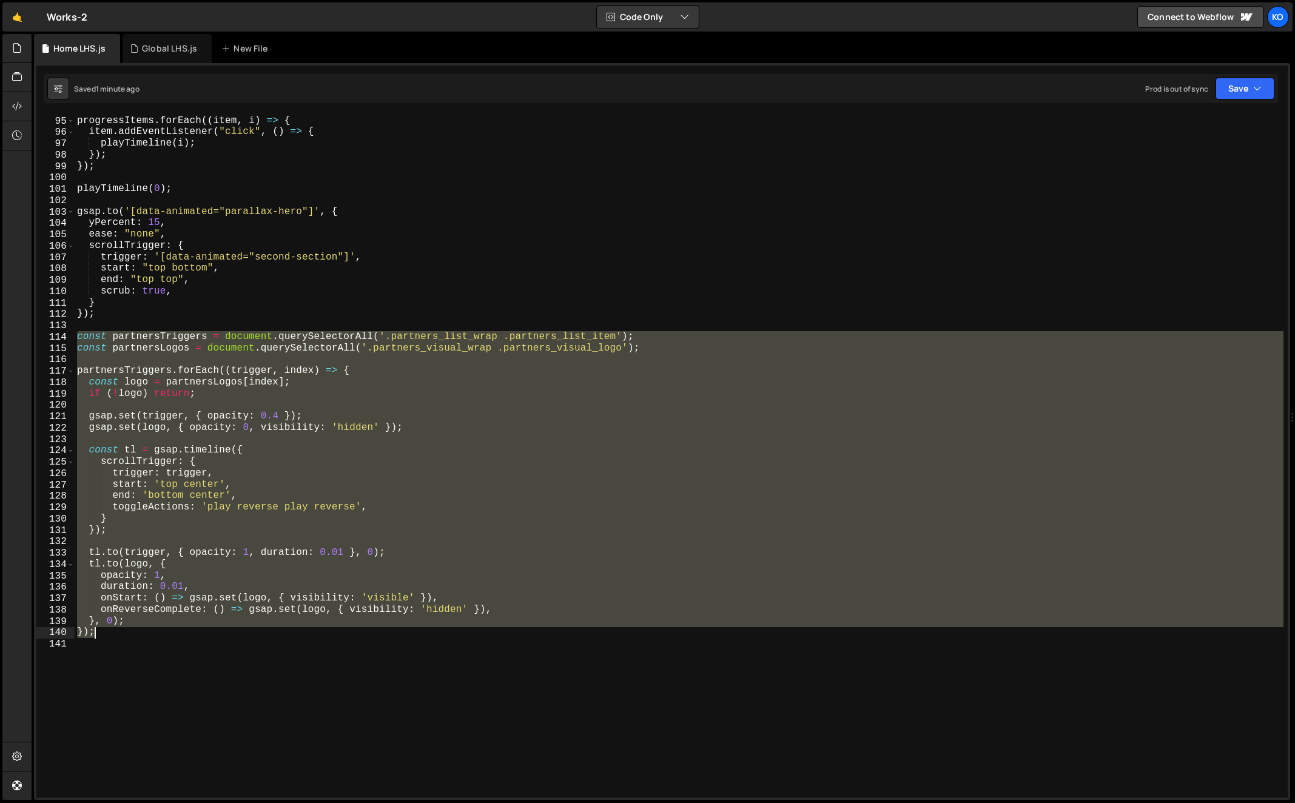
drag, startPoint x: 78, startPoint y: 337, endPoint x: 111, endPoint y: 637, distance: 302.0
click at [111, 637] on div "progressItems . forEach (( item , i ) => { item . addEventListener ( "click" , …" at bounding box center [679, 457] width 1209 height 706
type textarea "}, 0); });"
paste textarea
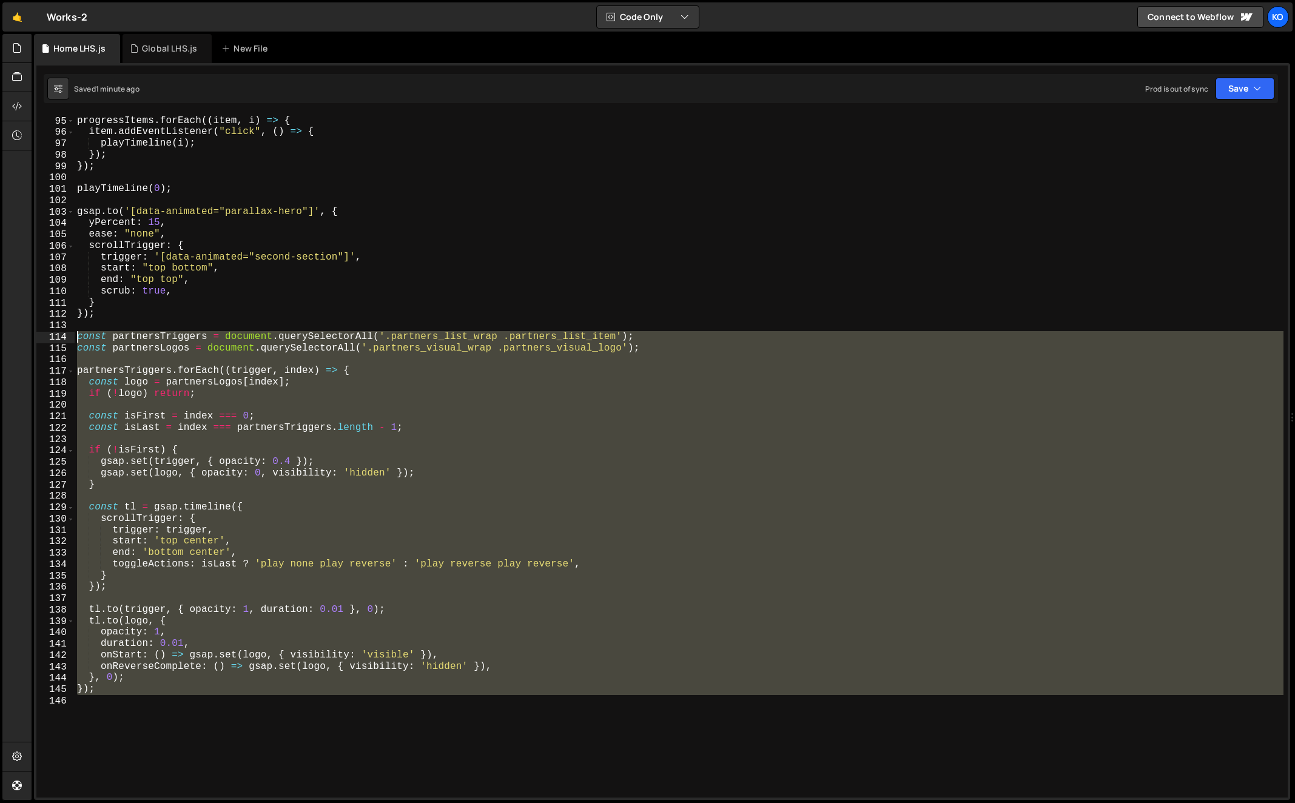
drag, startPoint x: 158, startPoint y: 697, endPoint x: 76, endPoint y: 338, distance: 368.3
click at [76, 338] on div "progressItems . forEach (( item , i ) => { item . addEventListener ( "click" , …" at bounding box center [679, 457] width 1209 height 706
paste textarea "}"
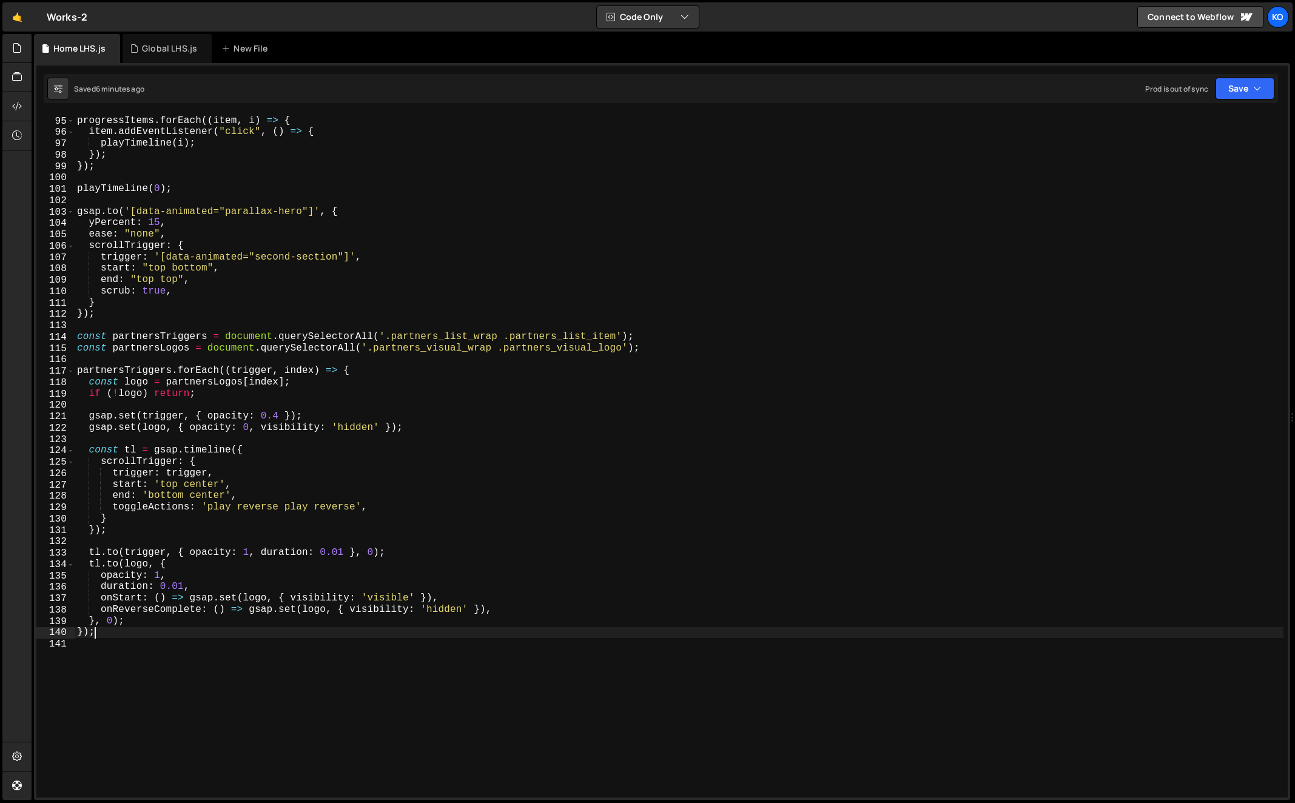
click at [108, 633] on div "progressItems . forEach (( item , i ) => { item . addEventListener ( "click" , …" at bounding box center [679, 457] width 1209 height 706
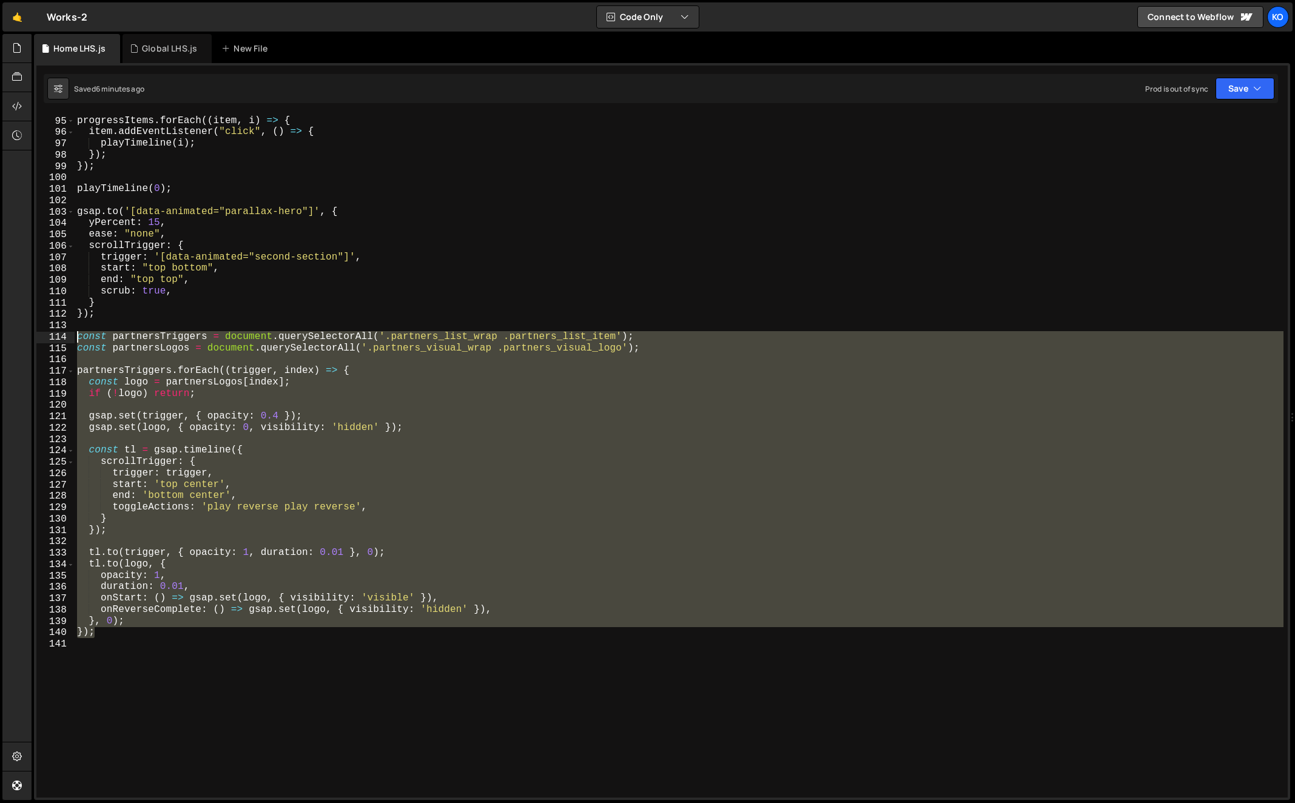
drag, startPoint x: 108, startPoint y: 633, endPoint x: 64, endPoint y: 339, distance: 297.4
click at [64, 339] on div "}); 94 95 96 97 98 99 100 101 102 103 104 105 106 107 108 109 110 111 112 113 1…" at bounding box center [661, 455] width 1251 height 683
type textarea "const partnersTriggers = document.querySelectorAll('.partners_list_wrap .partne…"
paste textarea
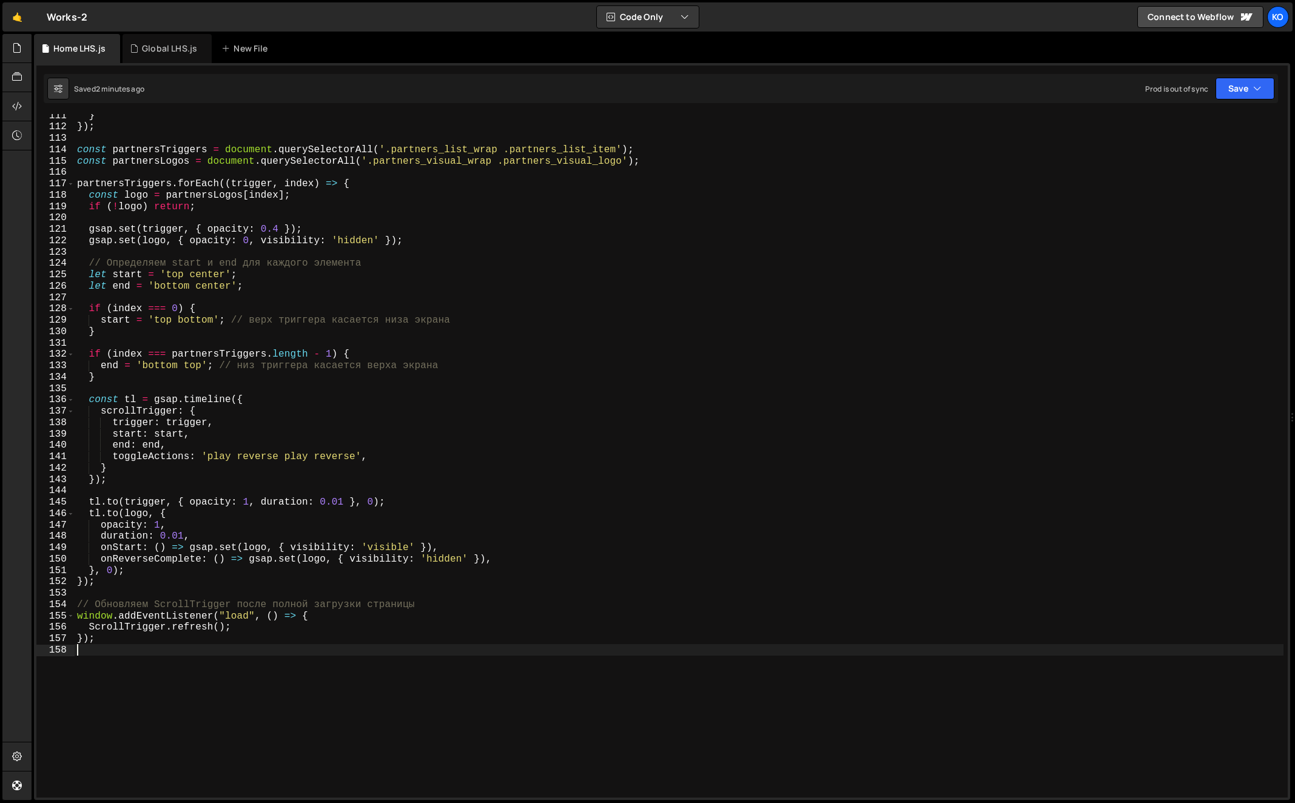
scroll to position [1257, 0]
click at [192, 366] on div "} }) ; const partnersTriggers = document . querySelectorAll ( '.partners_list_w…" at bounding box center [679, 460] width 1209 height 706
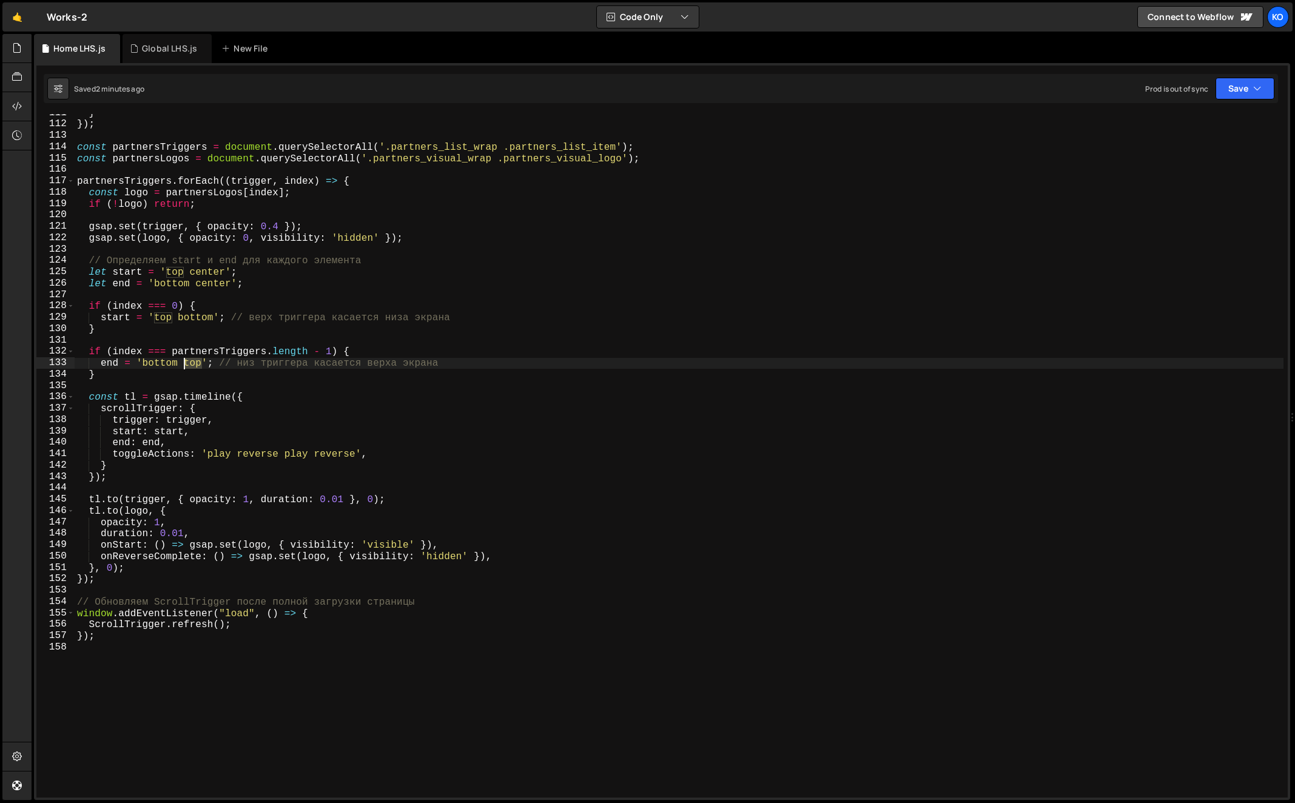
click at [192, 366] on div "} }) ; const partnersTriggers = document . querySelectorAll ( '.partners_list_w…" at bounding box center [679, 460] width 1209 height 706
paste textarea "-=50%"
type textarea "end = 'bottom top-=50%'; // низ триггера касается верха экрана"
